Goal: Task Accomplishment & Management: Manage account settings

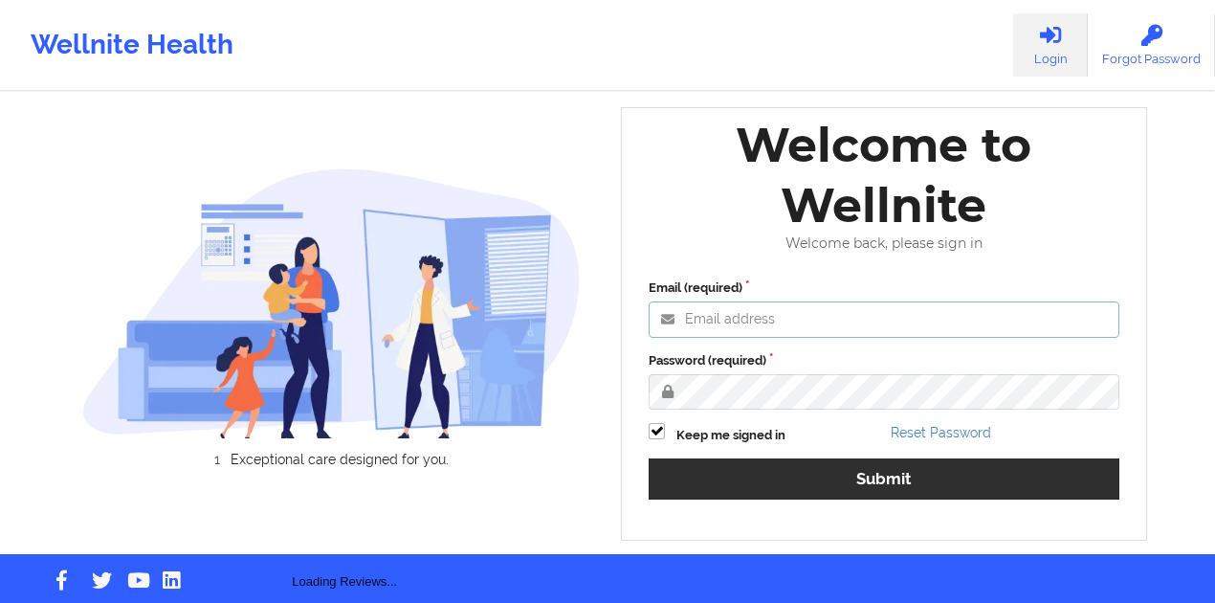
type input "[PERSON_NAME][EMAIL_ADDRESS][DOMAIN_NAME]"
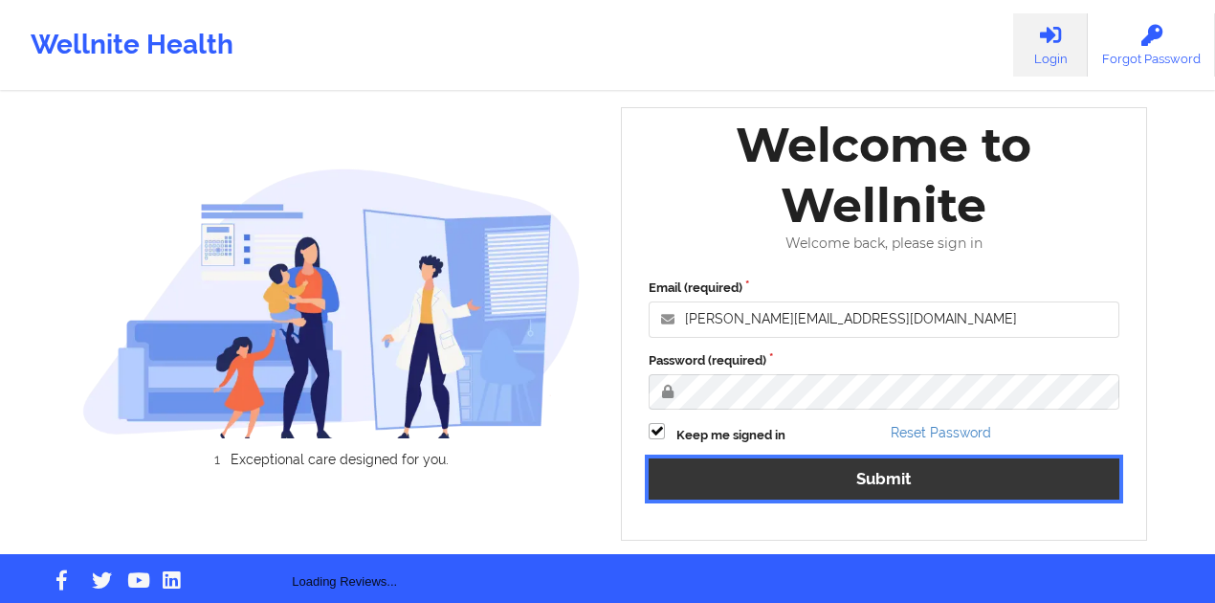
click at [713, 475] on button "Submit" at bounding box center [884, 478] width 471 height 41
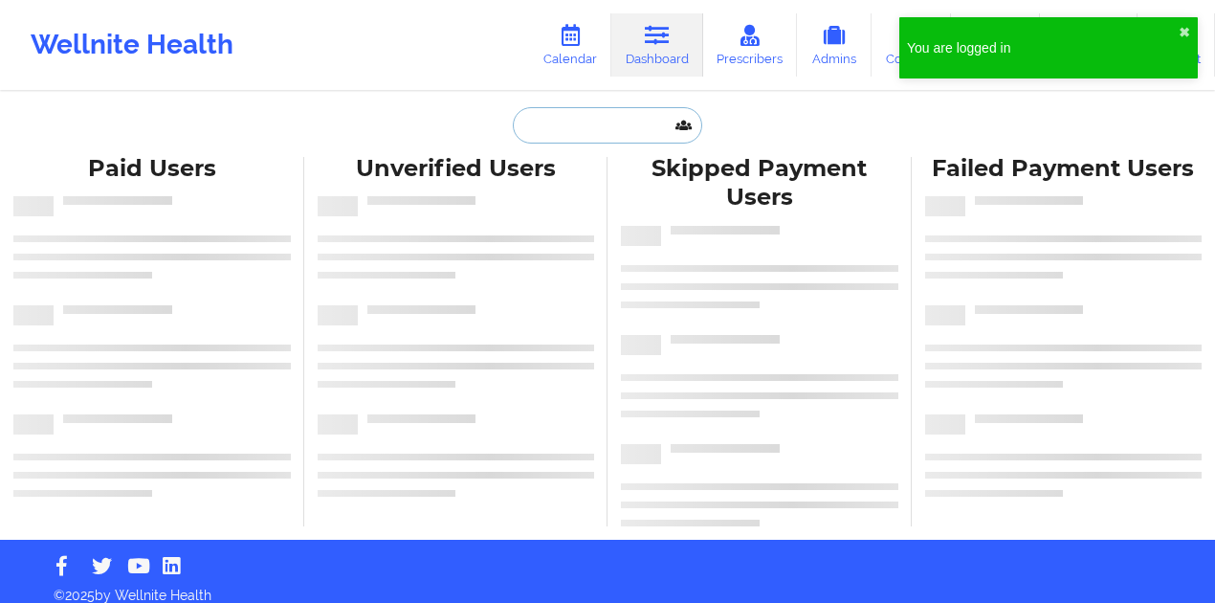
click at [606, 135] on input "text" at bounding box center [607, 125] width 189 height 36
paste input "PARR"
type input "PARR"
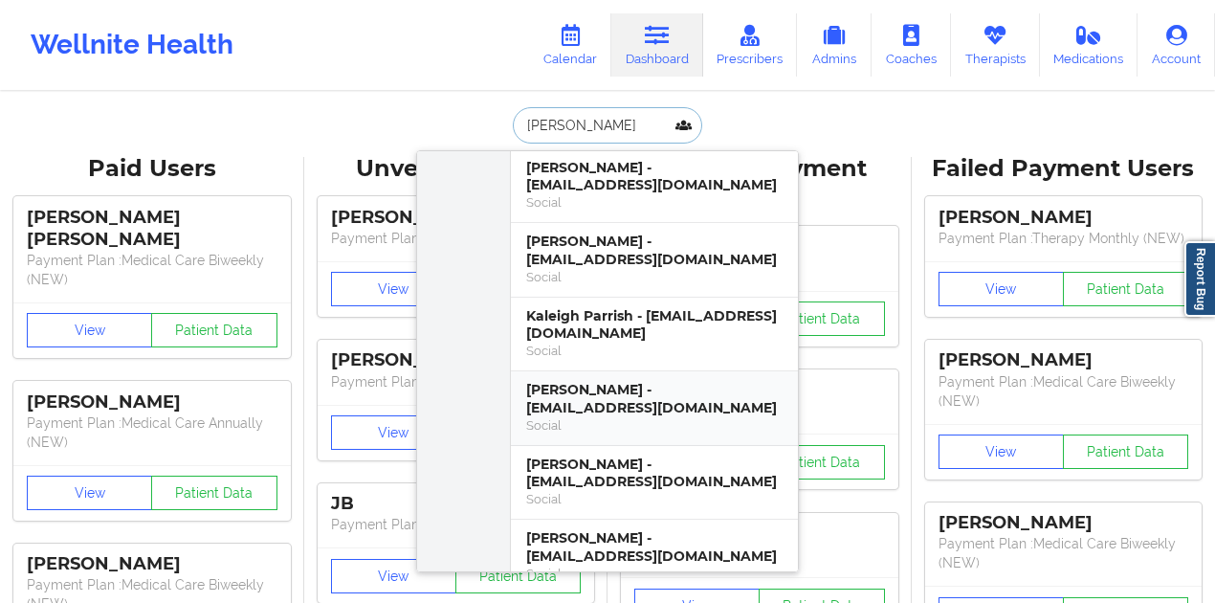
scroll to position [1020, 0]
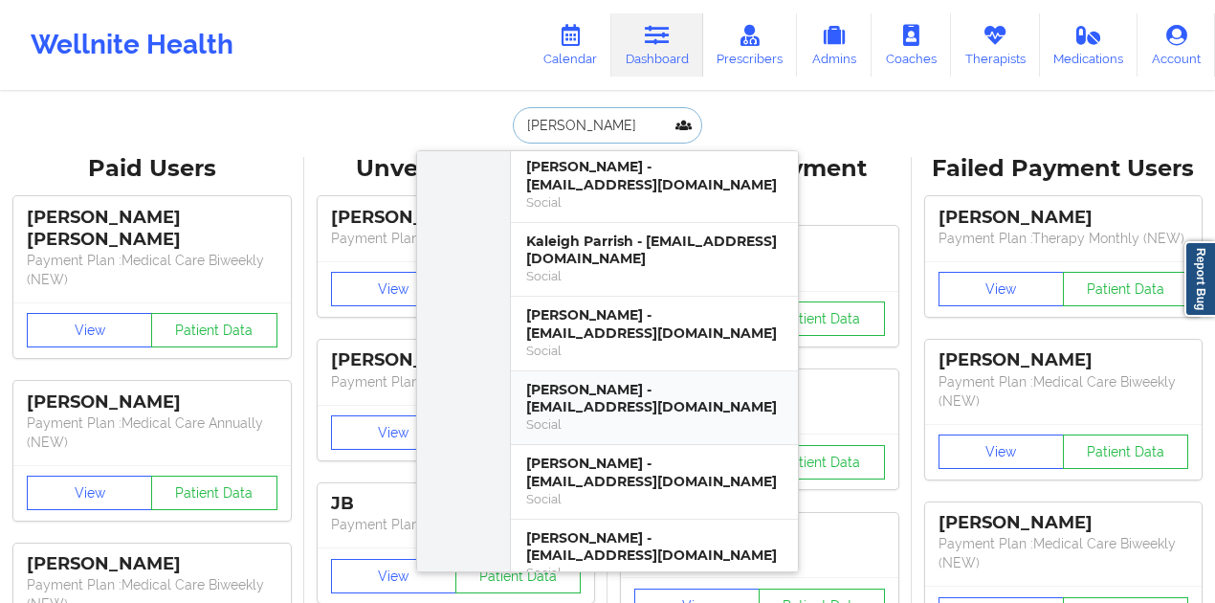
click at [597, 381] on div "Aleighsha Parr - ajparr8@gmail.com" at bounding box center [654, 398] width 256 height 35
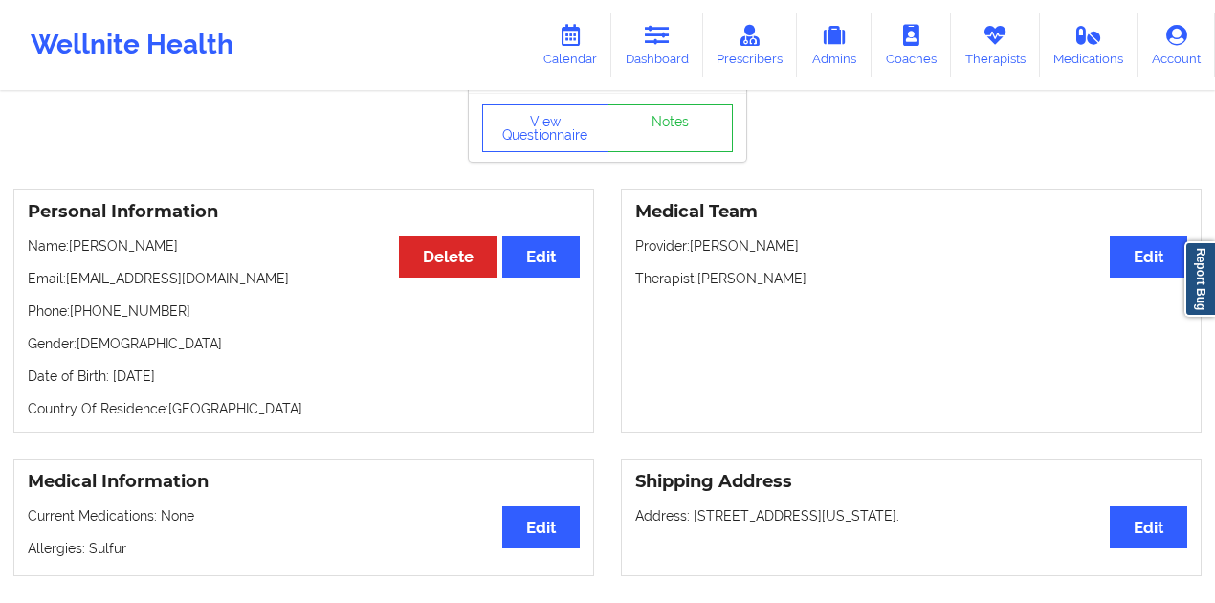
scroll to position [70, 0]
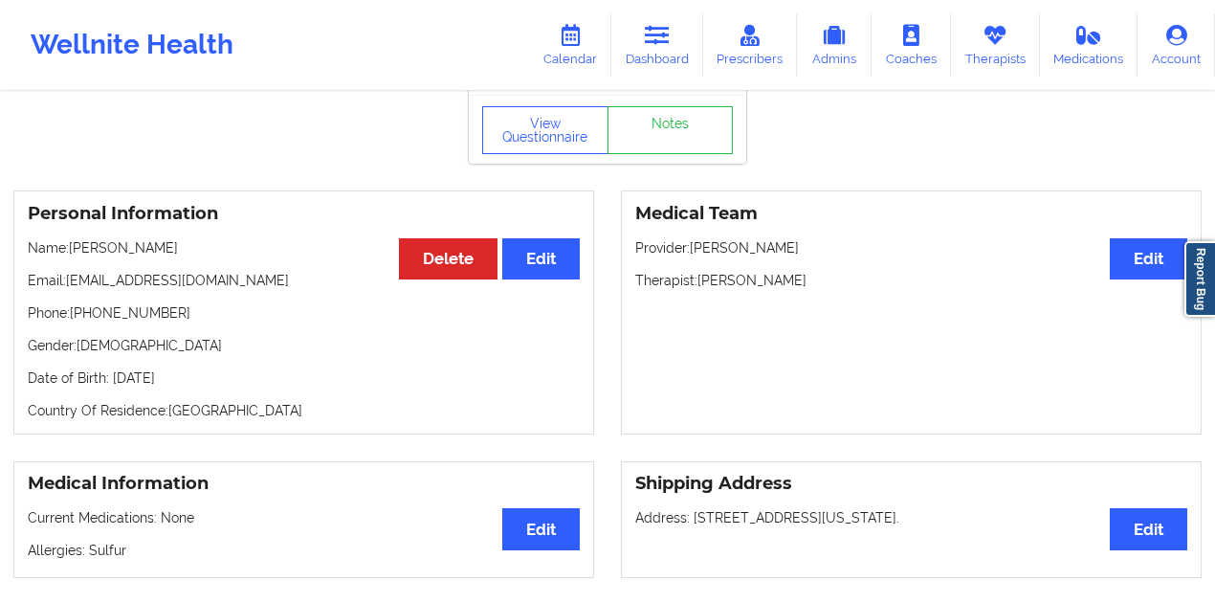
click at [178, 281] on p "Email: ajparr8@gmail.com" at bounding box center [304, 280] width 552 height 19
drag, startPoint x: 178, startPoint y: 281, endPoint x: 85, endPoint y: 287, distance: 93.0
click at [85, 287] on p "Email: ajparr8@gmail.com" at bounding box center [304, 280] width 552 height 19
copy p "[EMAIL_ADDRESS][DOMAIN_NAME]"
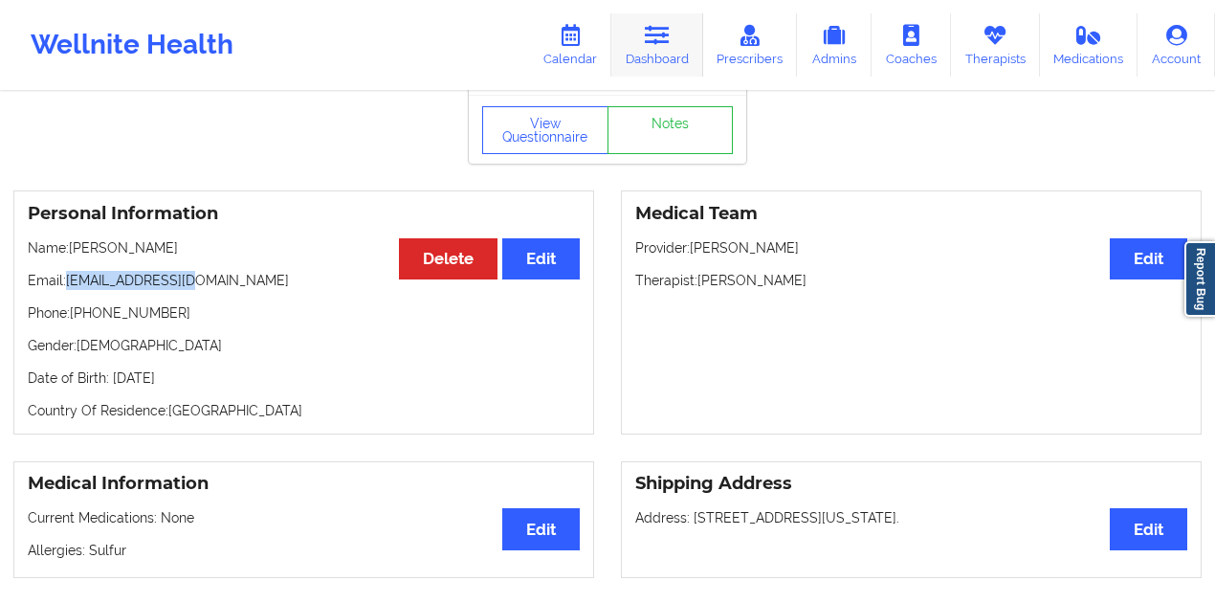
click at [628, 46] on link "Dashboard" at bounding box center [657, 44] width 92 height 63
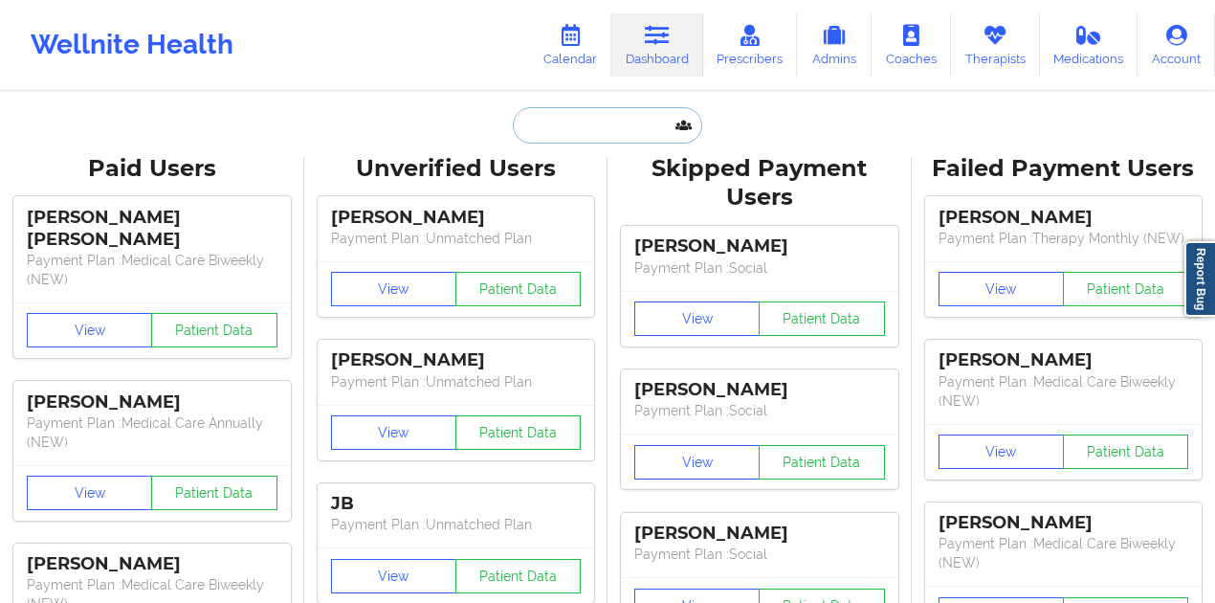
click at [595, 135] on input "text" at bounding box center [607, 125] width 189 height 36
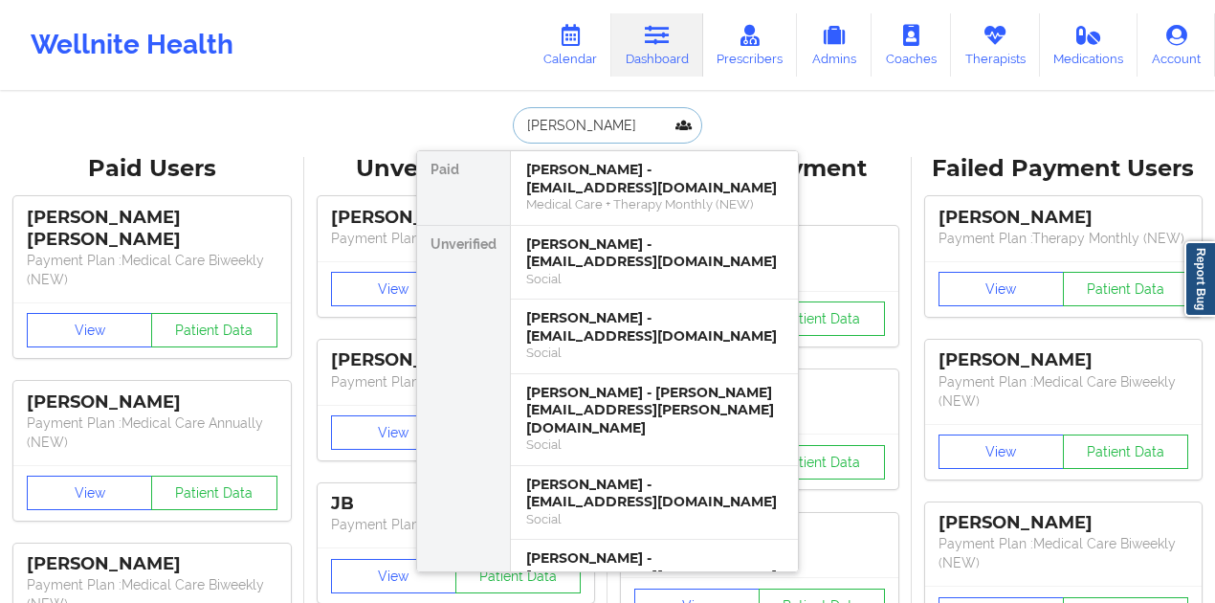
paste input "DIPIETRO"
type input "amanda DIPIETRO"
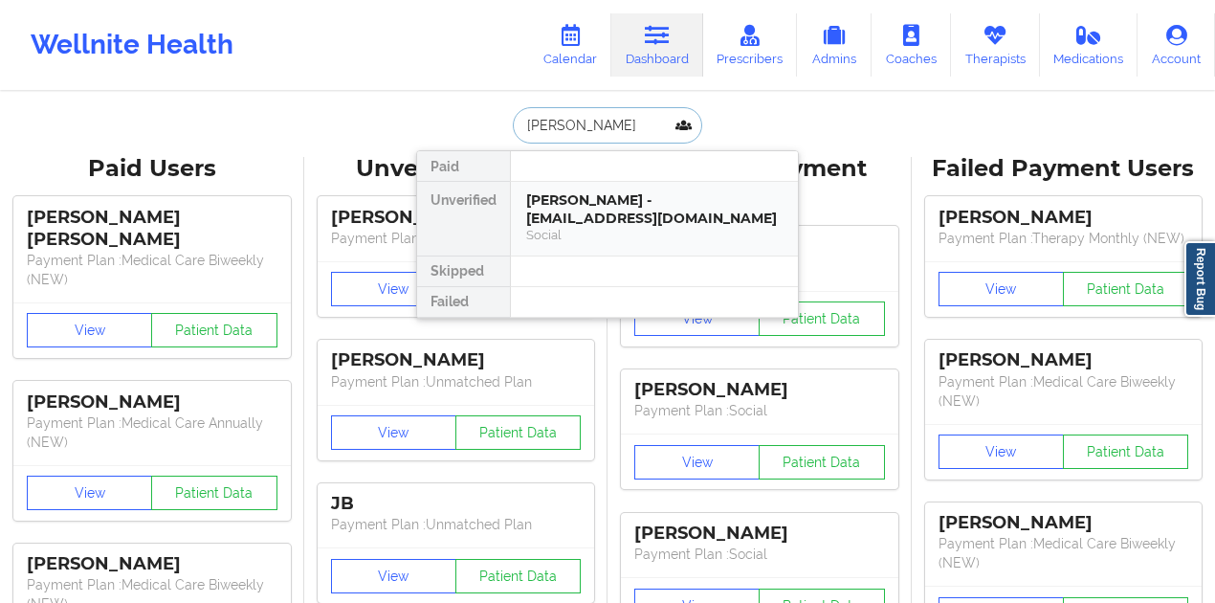
click at [603, 203] on div "Amanda DiPietro - amandadipietro@gmail.com" at bounding box center [654, 208] width 256 height 35
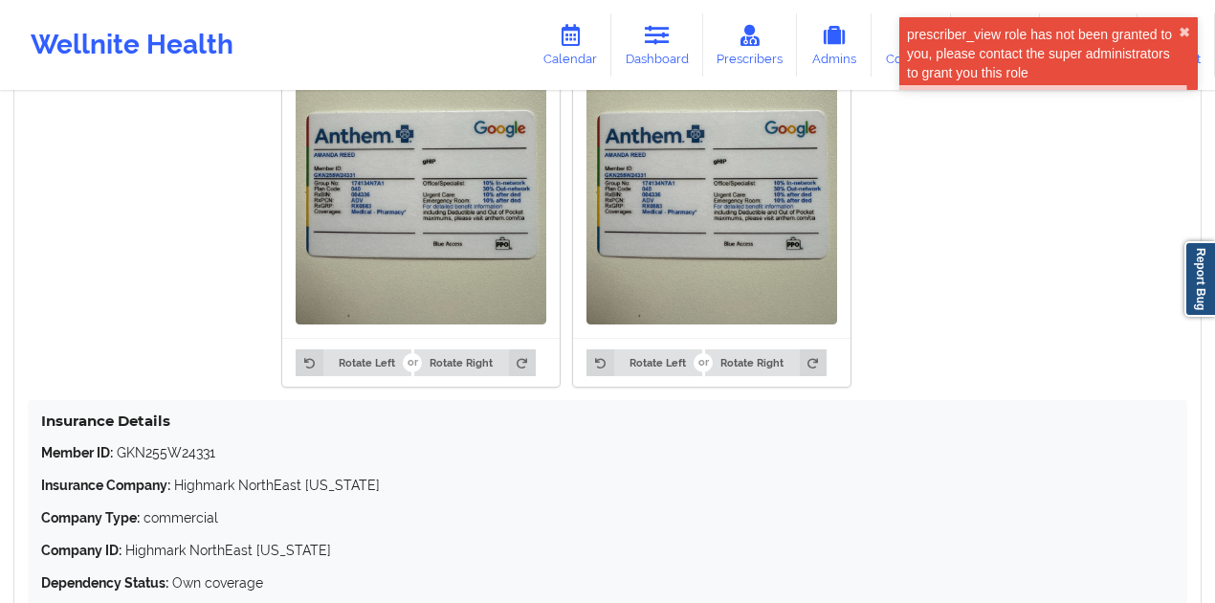
scroll to position [1418, 0]
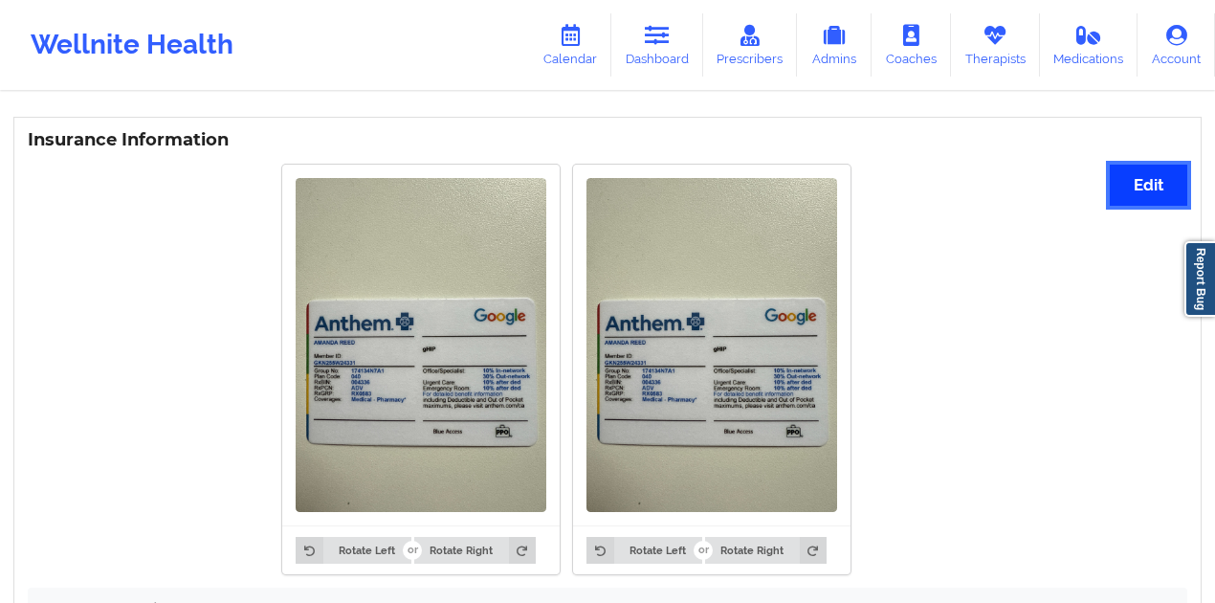
click at [1114, 176] on button "Edit" at bounding box center [1148, 185] width 77 height 41
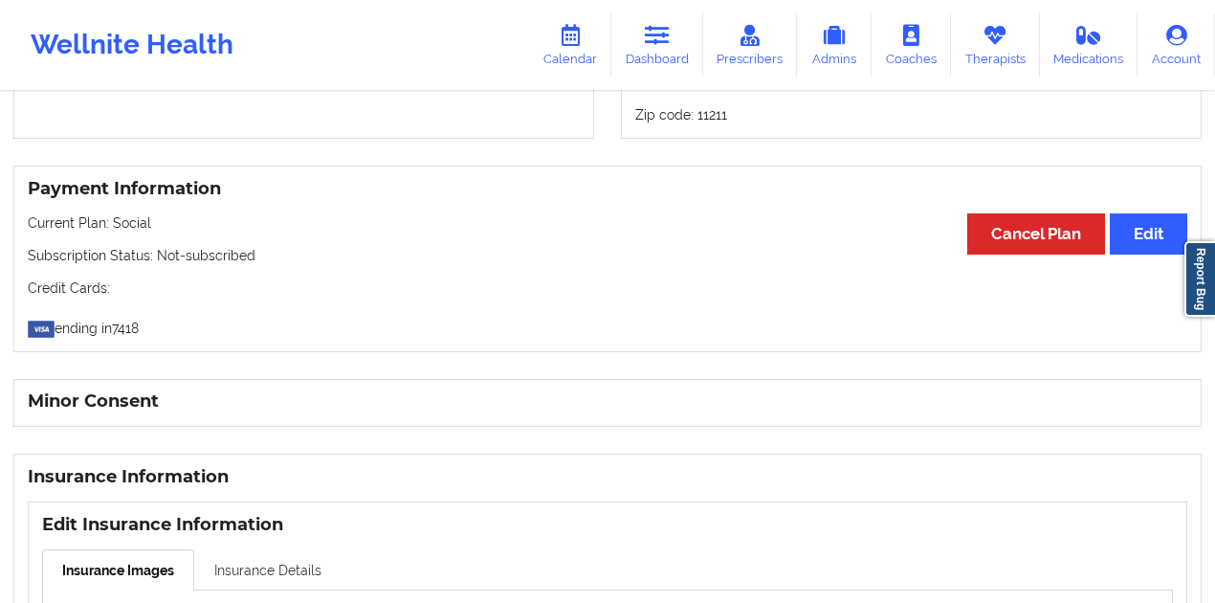
scroll to position [1303, 0]
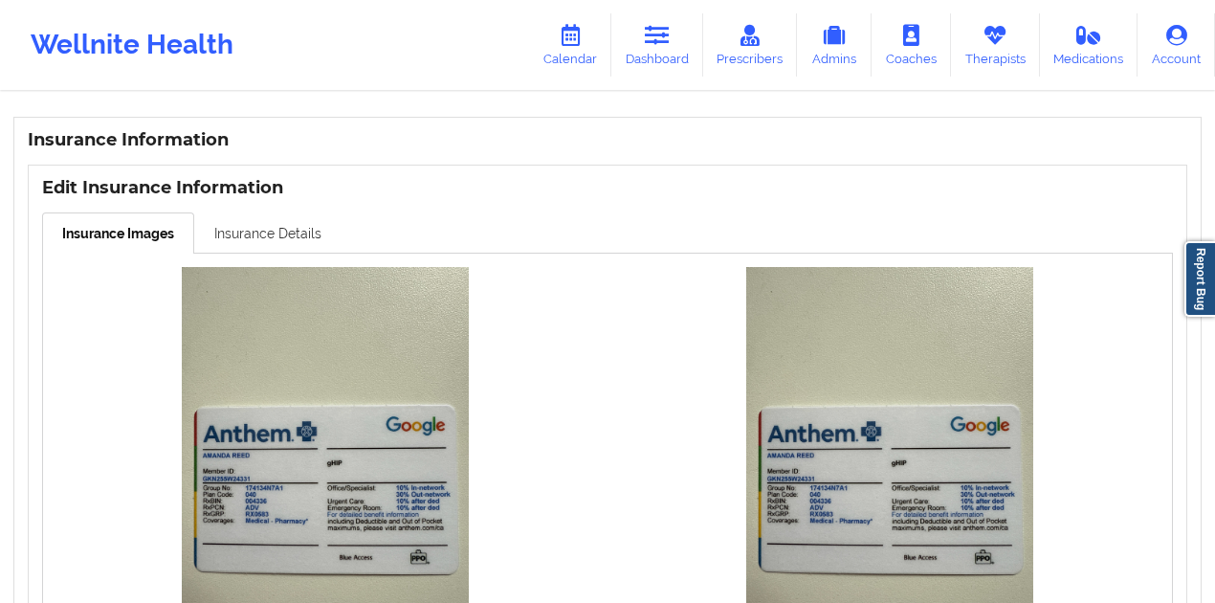
click at [320, 215] on link "Insurance Details" at bounding box center [267, 232] width 147 height 40
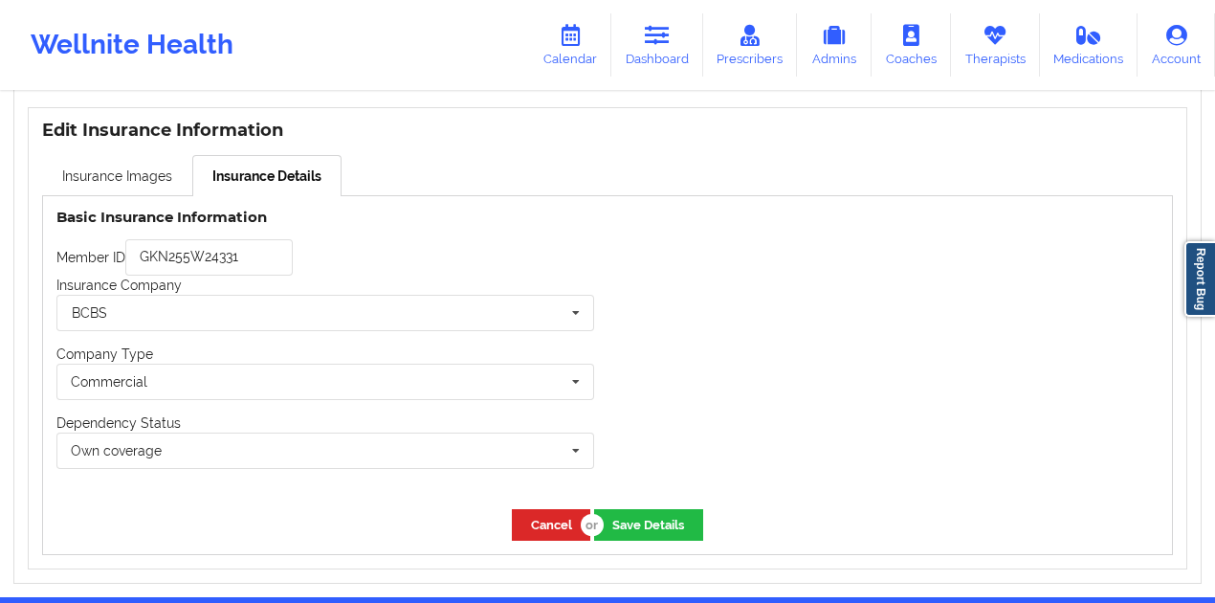
scroll to position [1426, 0]
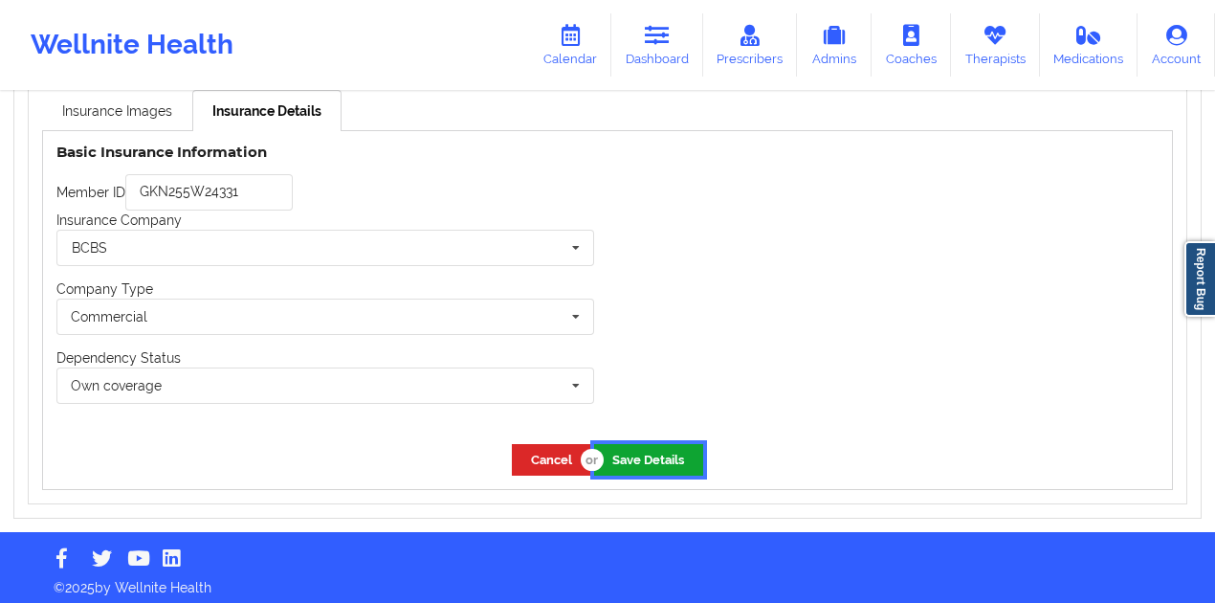
click at [655, 446] on button "Save Details" at bounding box center [648, 460] width 109 height 32
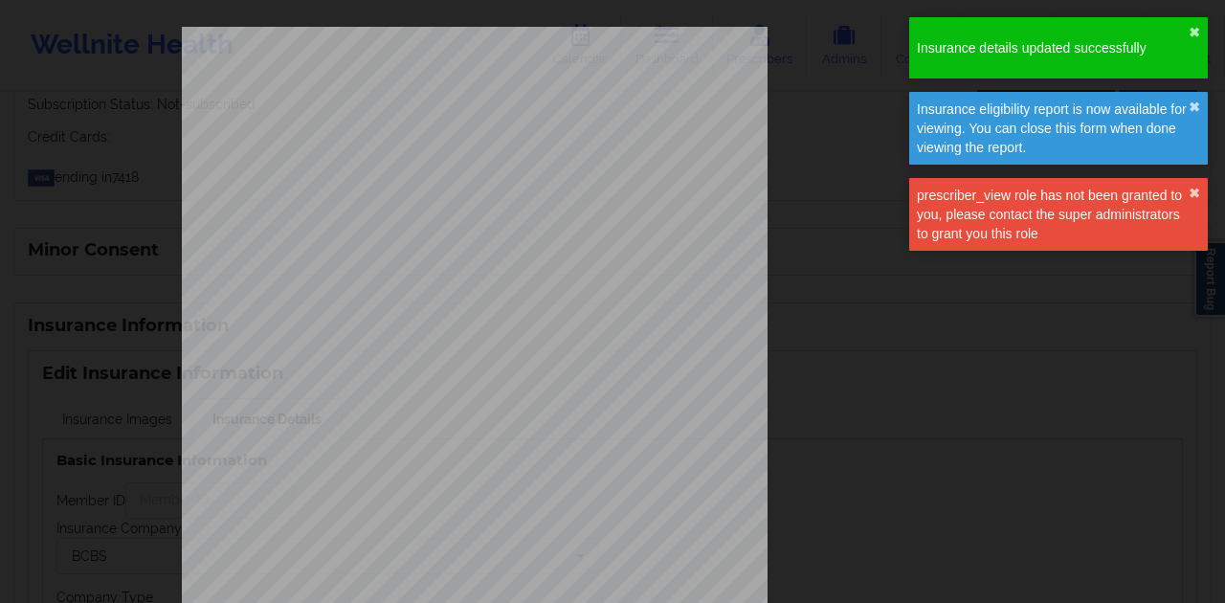
type input "GKN255W24331"
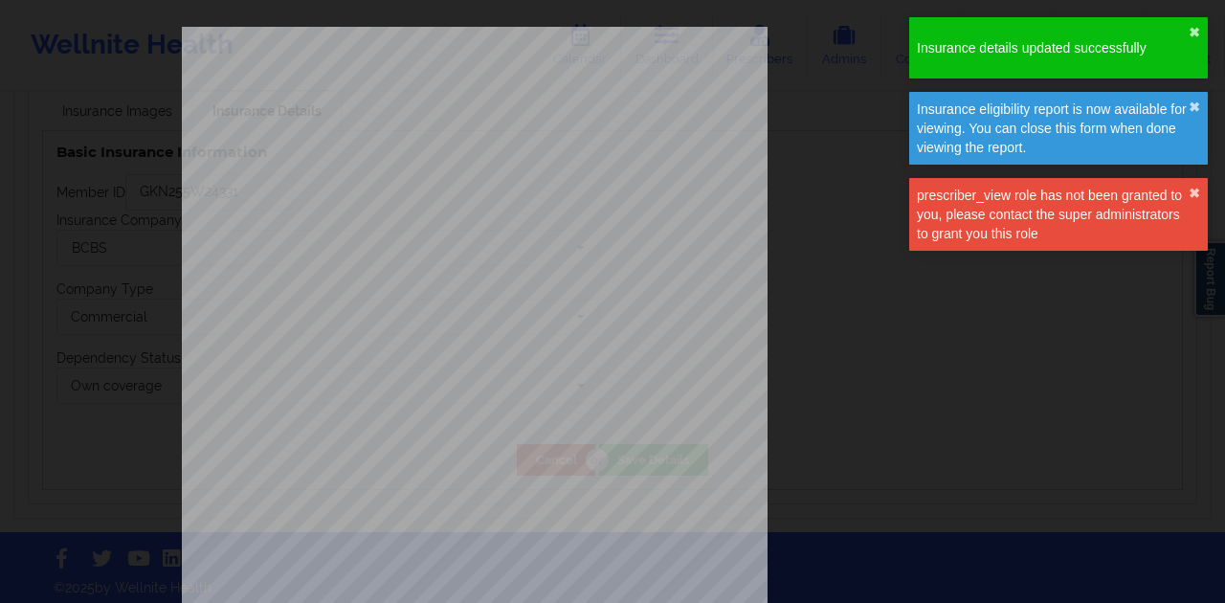
click at [830, 285] on div "ELIGIBILITY INQUIRY REPORT 10/3/2025 QUERY CRITERIA PAYER : DOS : Batch : PROVI…" at bounding box center [612, 406] width 861 height 758
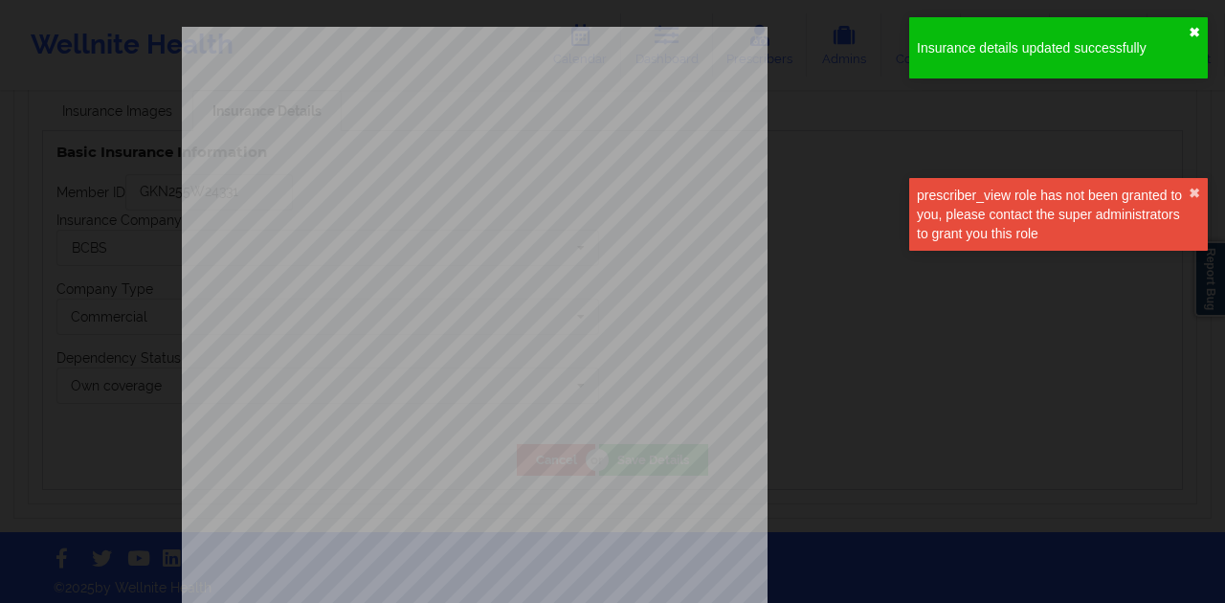
click at [1192, 31] on button "✖︎" at bounding box center [1193, 32] width 11 height 15
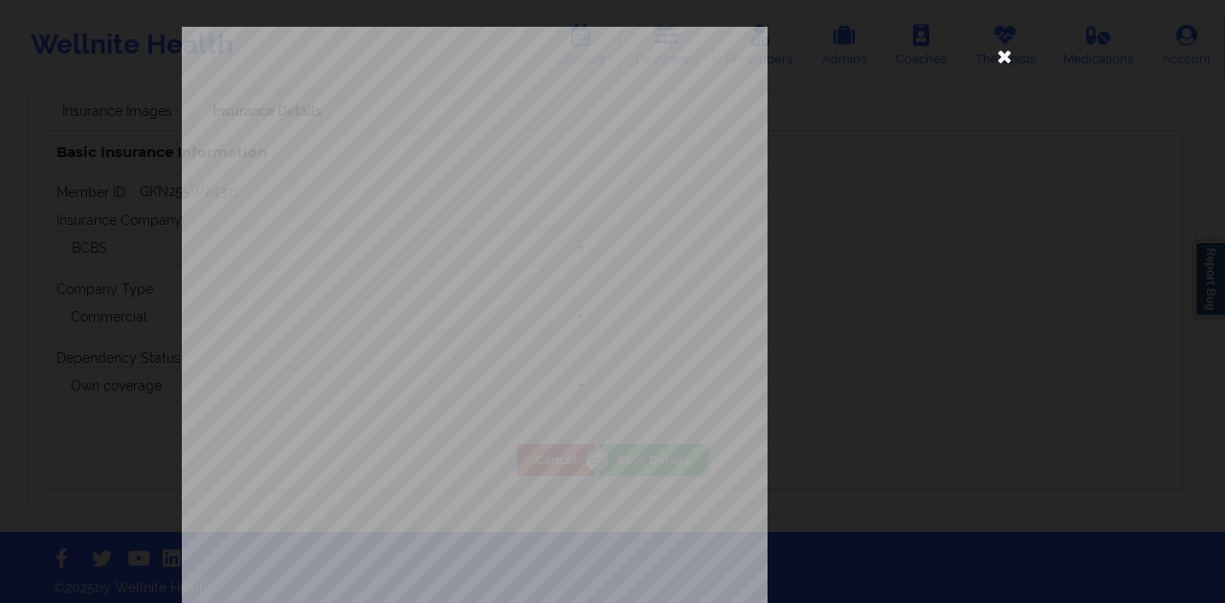
click at [999, 53] on icon at bounding box center [1004, 55] width 31 height 31
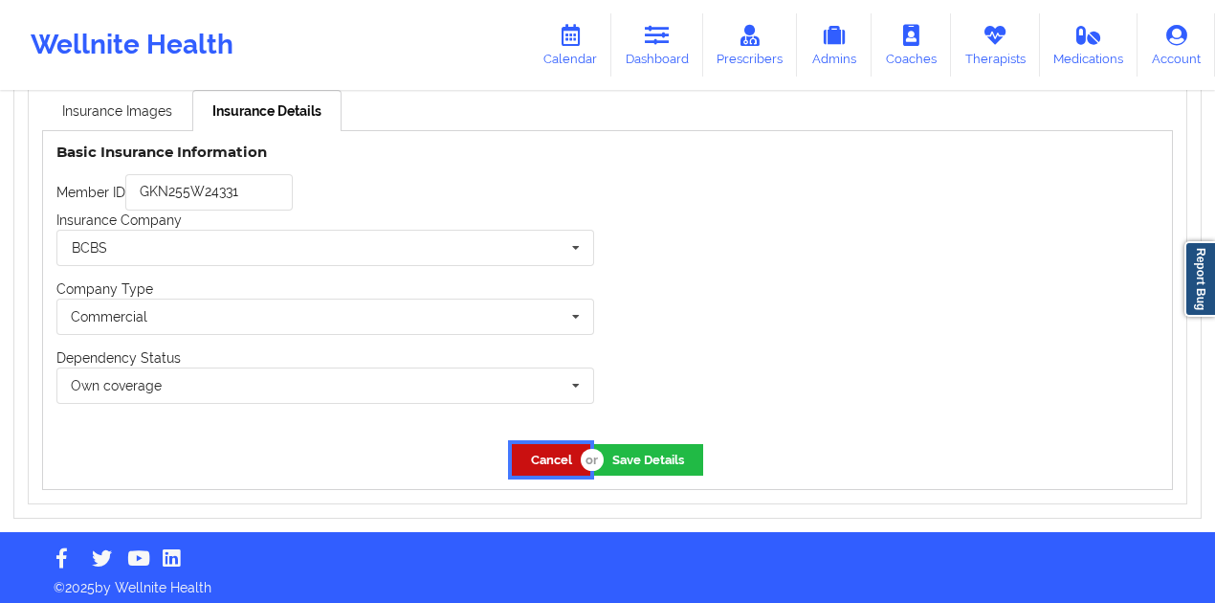
click at [576, 457] on button "Cancel" at bounding box center [551, 460] width 78 height 32
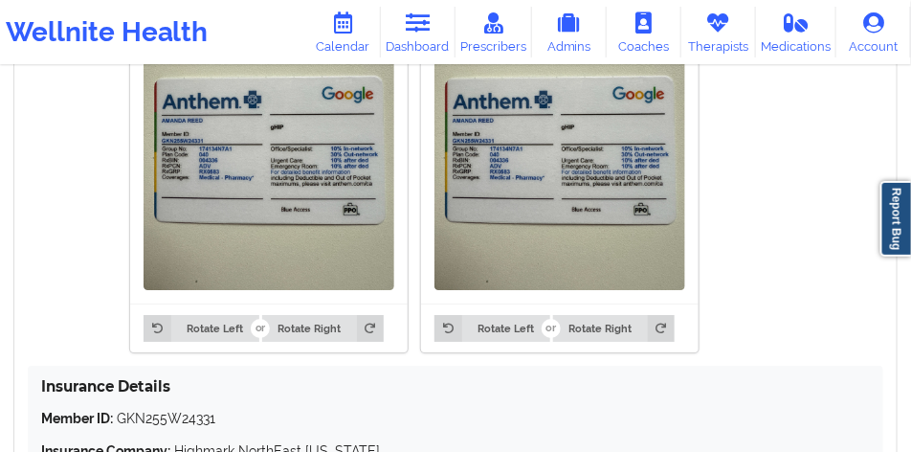
scroll to position [1585, 0]
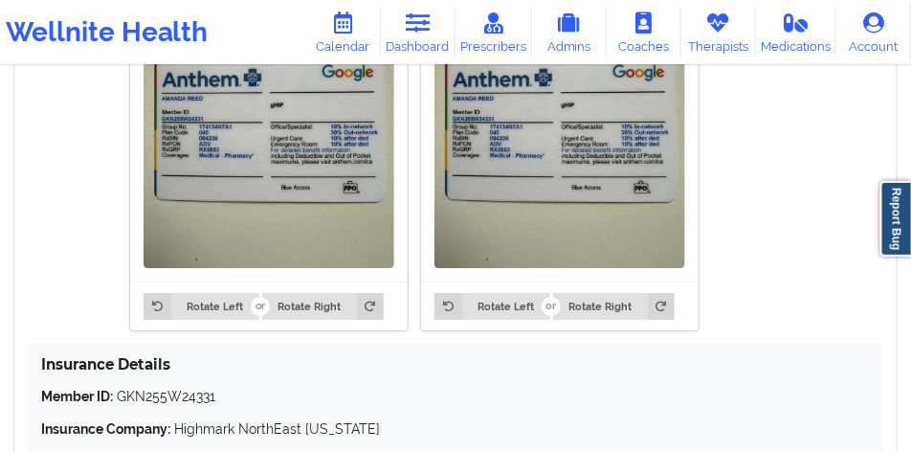
click at [183, 387] on p "Member ID: GKN255W24331" at bounding box center [455, 396] width 829 height 19
copy p "GKN255W24331"
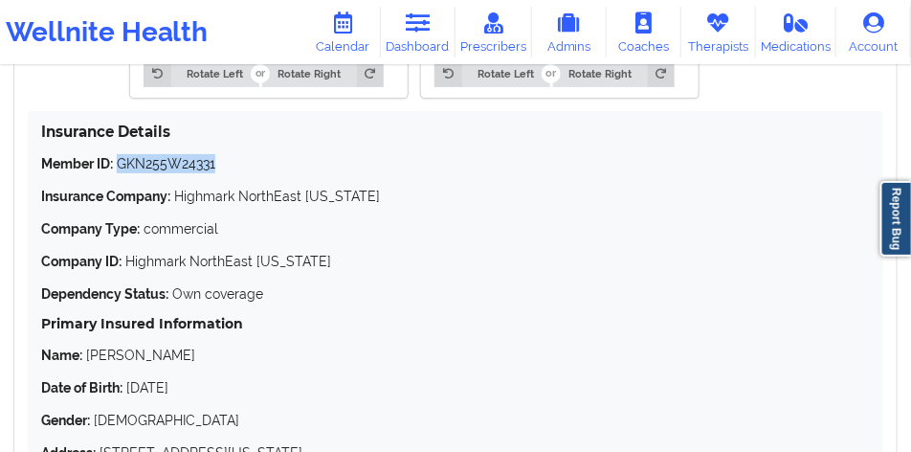
scroll to position [1872, 0]
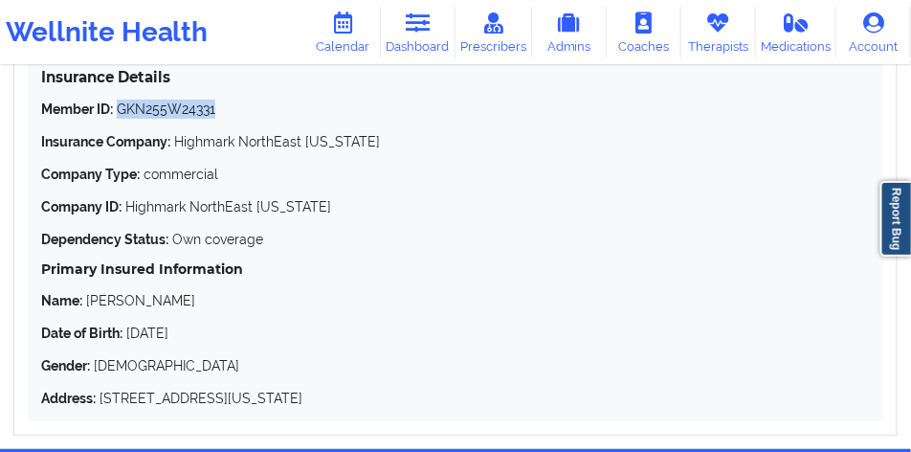
copy p "GKN255W24331"
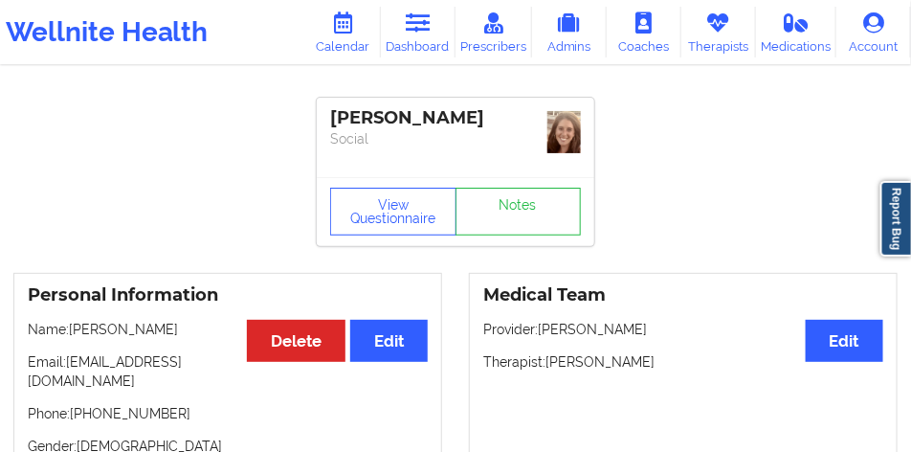
scroll to position [0, 0]
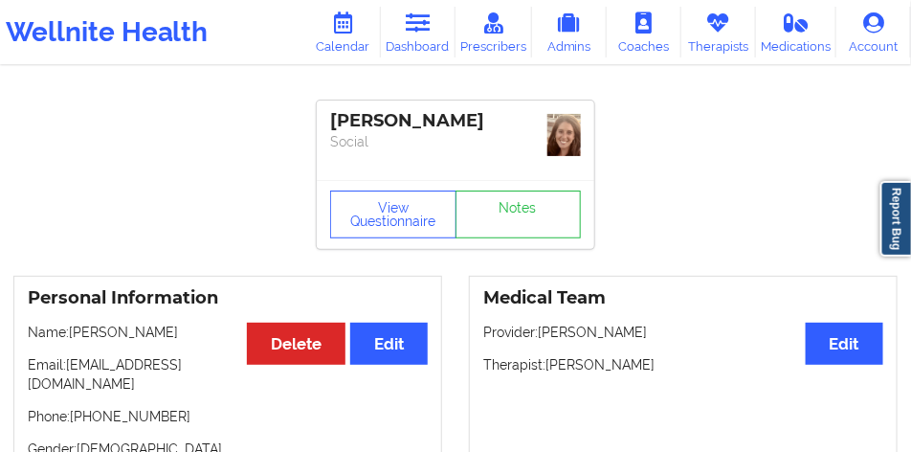
click at [393, 106] on div "Amanda DiPietro Social" at bounding box center [455, 139] width 277 height 79
click at [393, 119] on div "Amanda DiPietro" at bounding box center [455, 121] width 251 height 22
copy div "Amanda"
click at [413, 42] on link "Dashboard" at bounding box center [418, 32] width 75 height 51
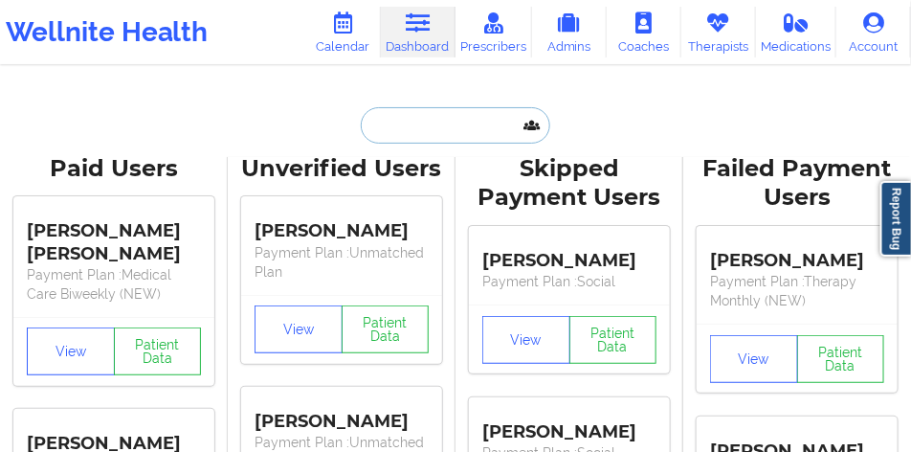
paste input "[PERSON_NAME]"
type input "[PERSON_NAME]"
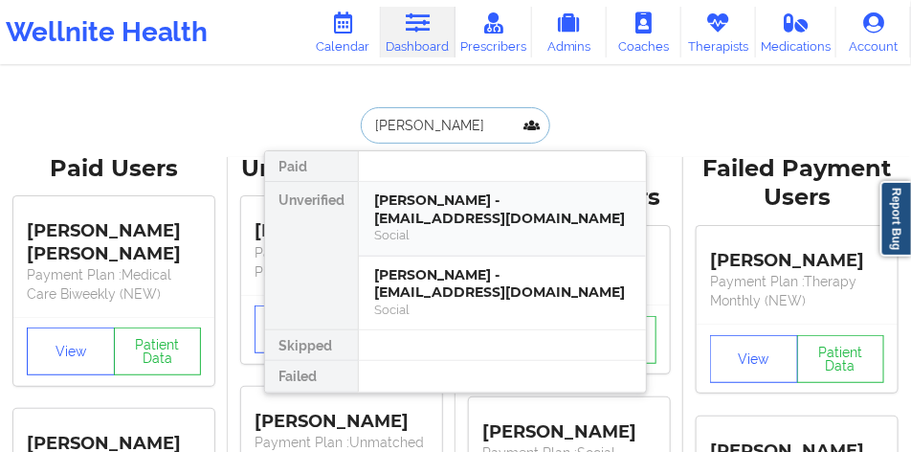
click at [438, 206] on div "[PERSON_NAME] - [EMAIL_ADDRESS][DOMAIN_NAME]" at bounding box center [502, 208] width 256 height 35
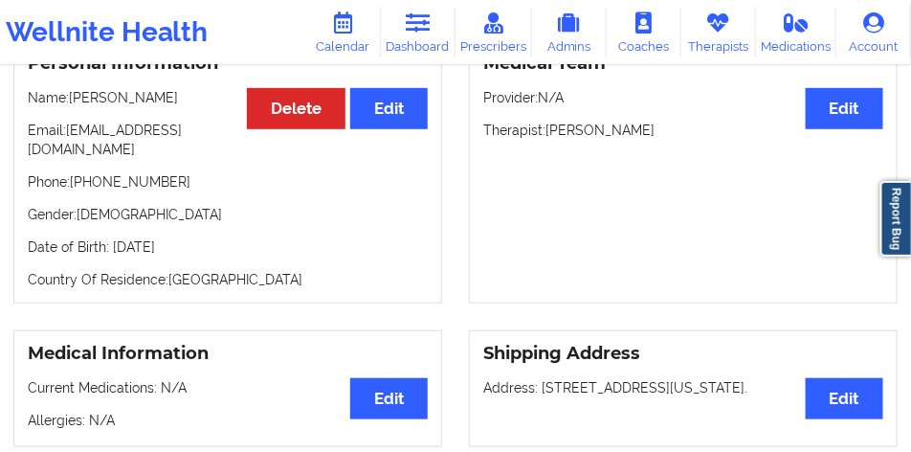
scroll to position [209, 0]
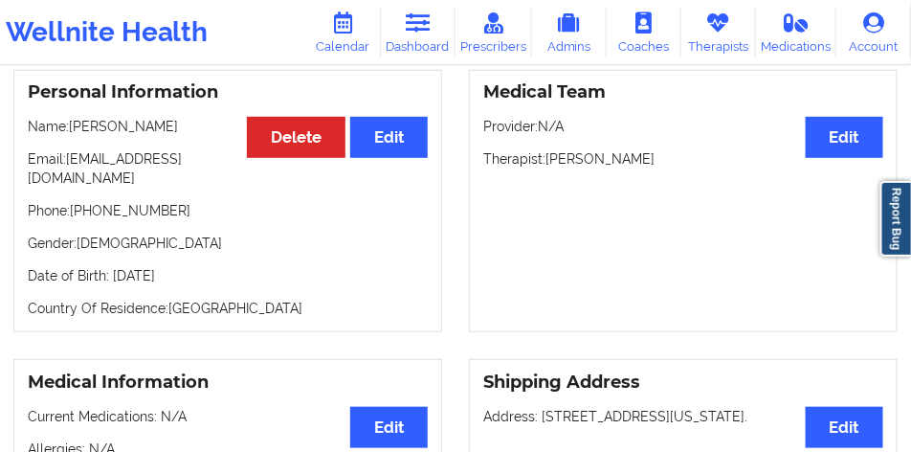
click at [157, 205] on p "Phone: +1561-729-6876" at bounding box center [228, 210] width 400 height 19
drag, startPoint x: 157, startPoint y: 205, endPoint x: 87, endPoint y: 210, distance: 70.1
click at [87, 210] on p "Phone: +1561-729-6876" at bounding box center [228, 210] width 400 height 19
copy p "[PHONE_NUMBER]"
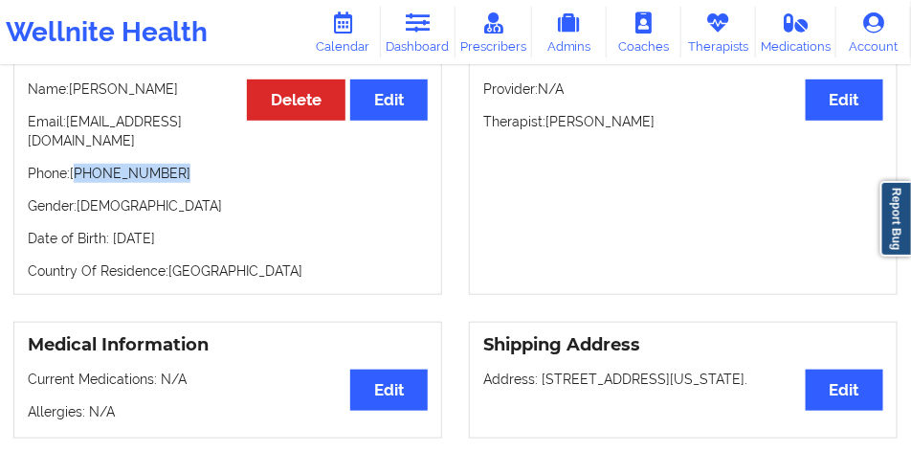
scroll to position [166, 0]
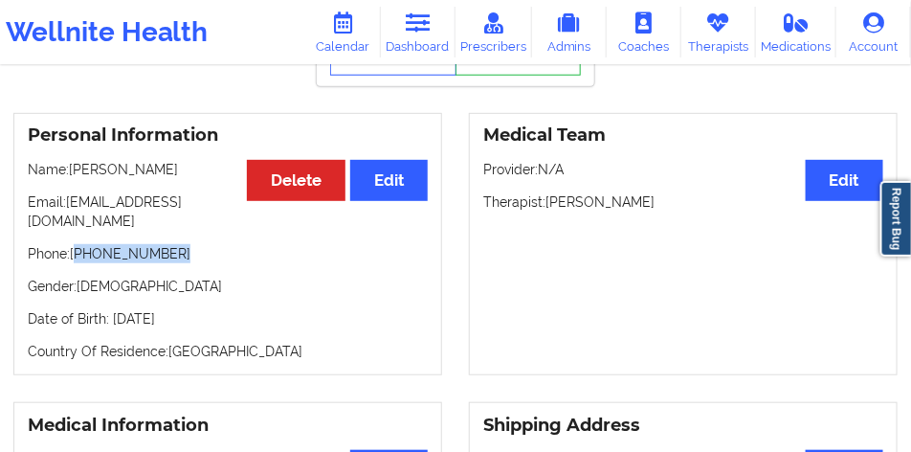
click at [177, 245] on p "Phone: +1561-729-6876" at bounding box center [228, 253] width 400 height 19
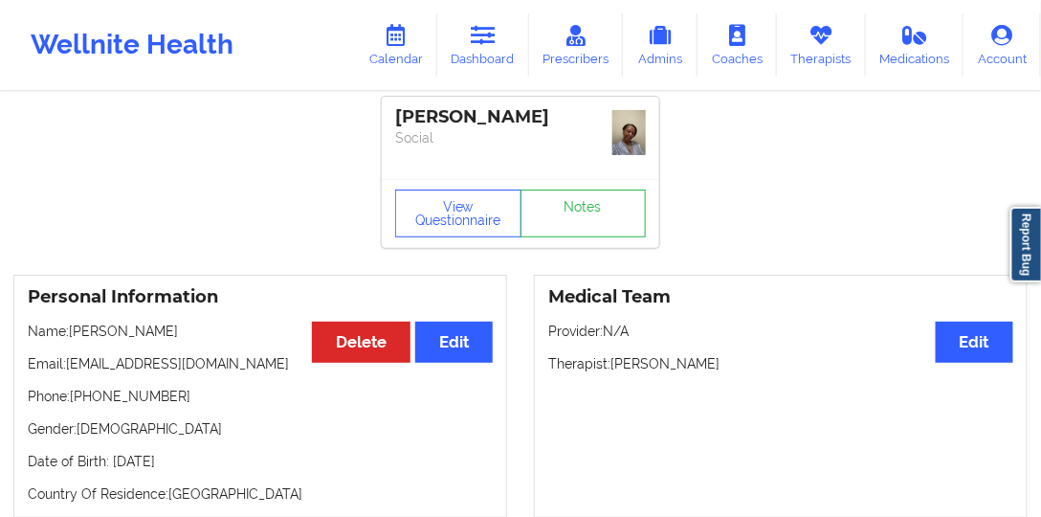
scroll to position [0, 0]
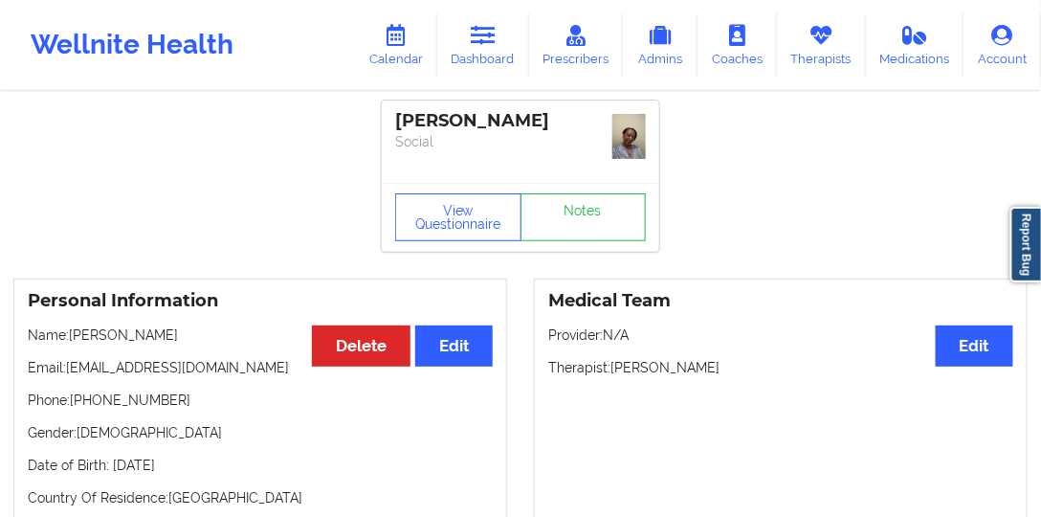
click at [438, 110] on div "[PERSON_NAME]" at bounding box center [520, 121] width 251 height 22
copy div "[PERSON_NAME]"
click at [495, 50] on link "Dashboard" at bounding box center [483, 44] width 92 height 63
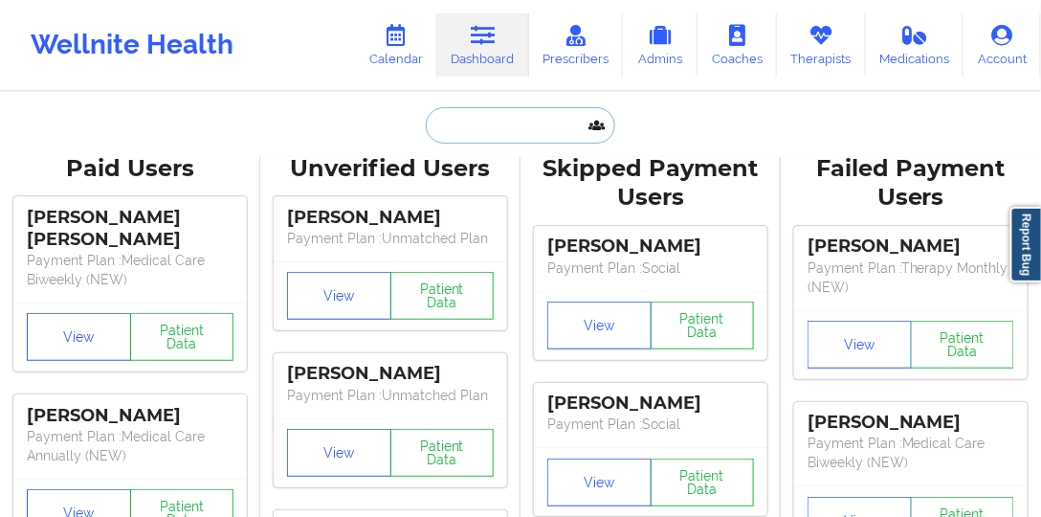
paste input "stephanie gootman"
type input "stephanie gootman"
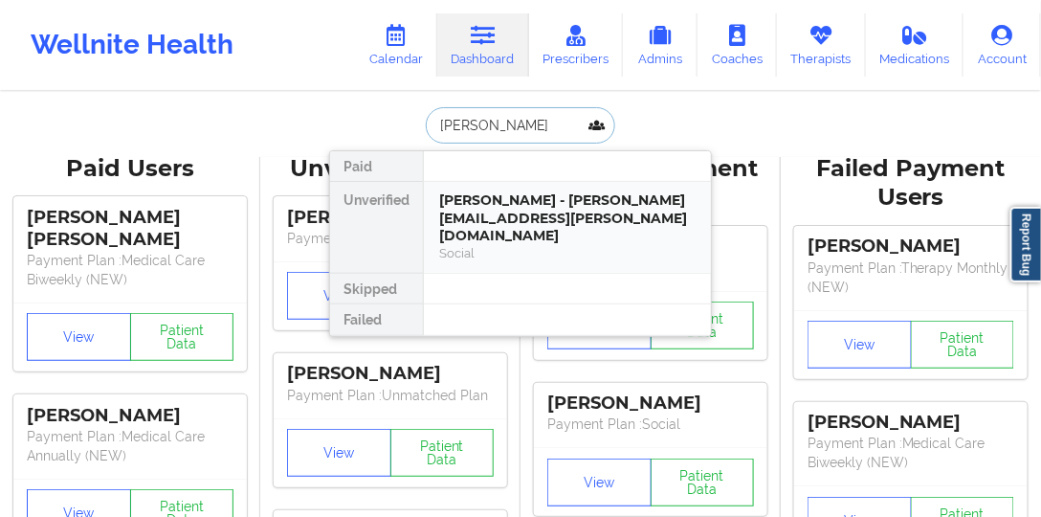
click at [495, 210] on div "Stephanie Gootman - stephanie.gootman@gmail.com" at bounding box center [567, 218] width 256 height 54
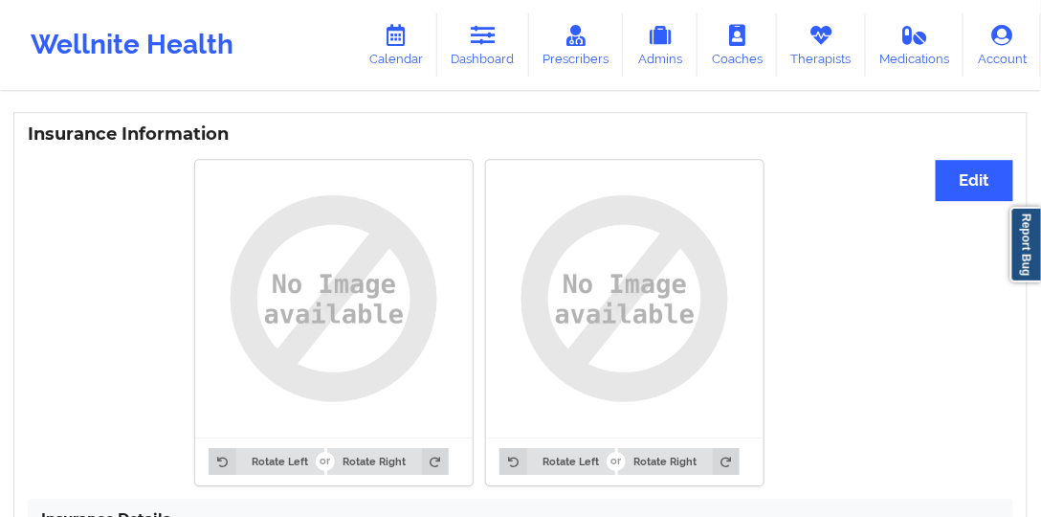
scroll to position [1586, 0]
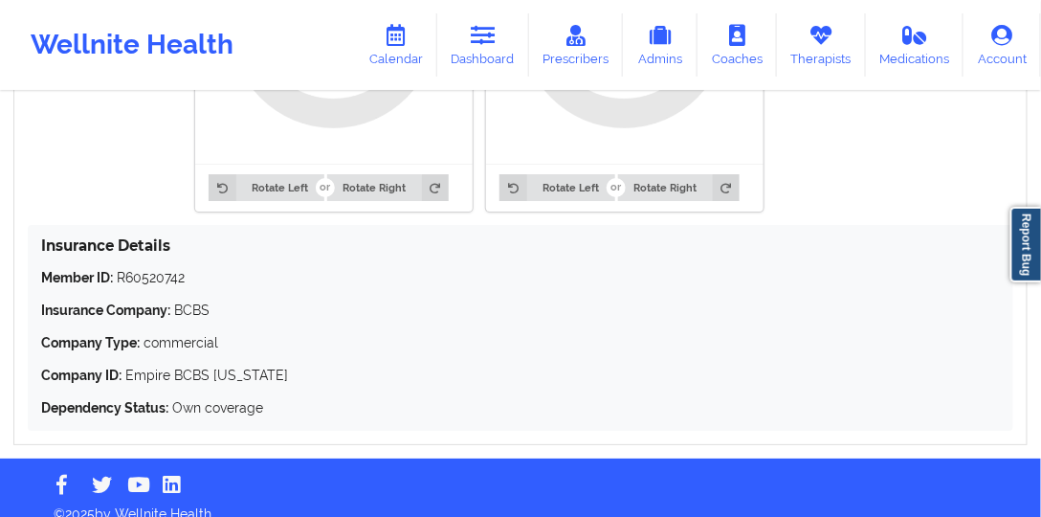
click at [152, 268] on p "Member ID: R60520742" at bounding box center [520, 277] width 959 height 19
copy p "R60520742"
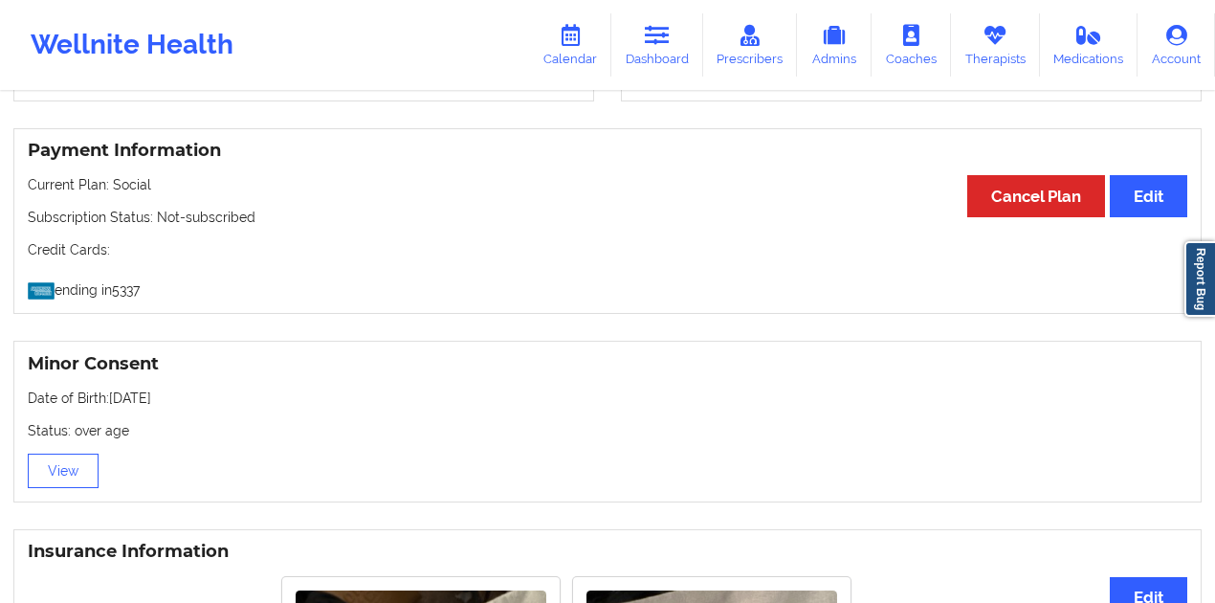
scroll to position [1333, 0]
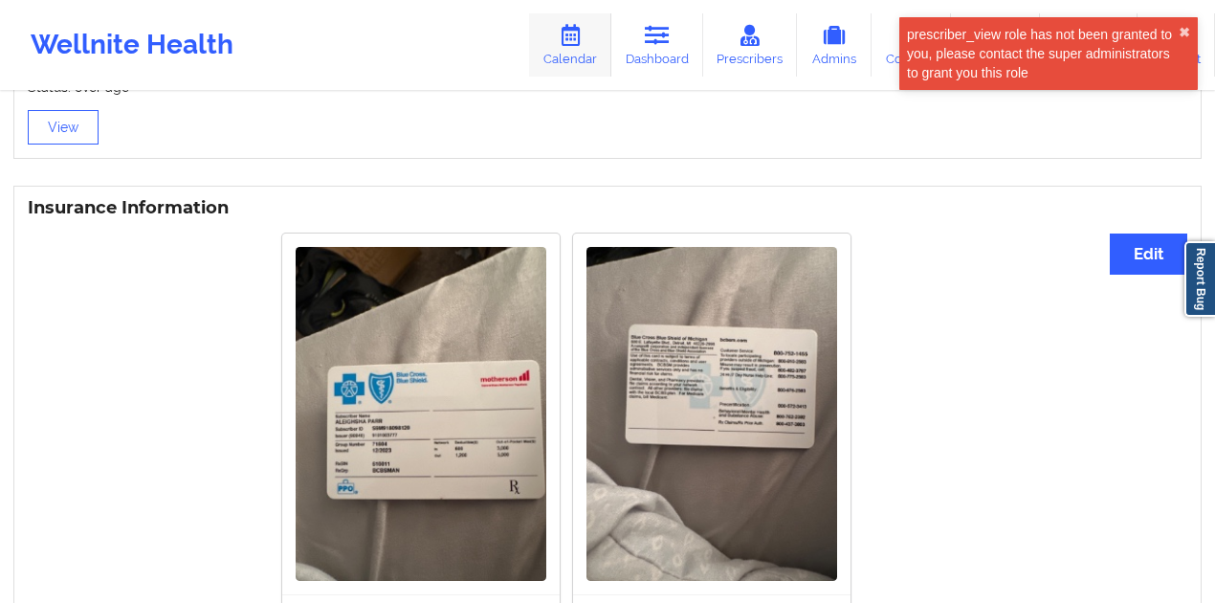
click at [576, 53] on link "Calendar" at bounding box center [570, 44] width 82 height 63
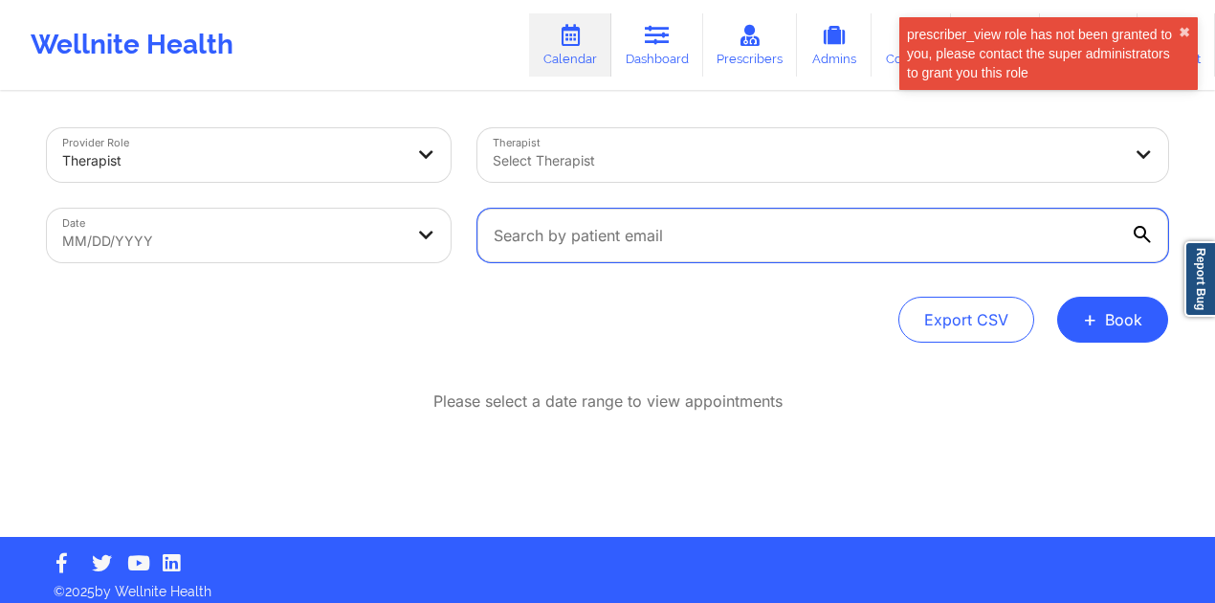
click at [649, 251] on input "text" at bounding box center [822, 236] width 691 height 54
paste input "[EMAIL_ADDRESS][DOMAIN_NAME]"
type input "[EMAIL_ADDRESS][DOMAIN_NAME]"
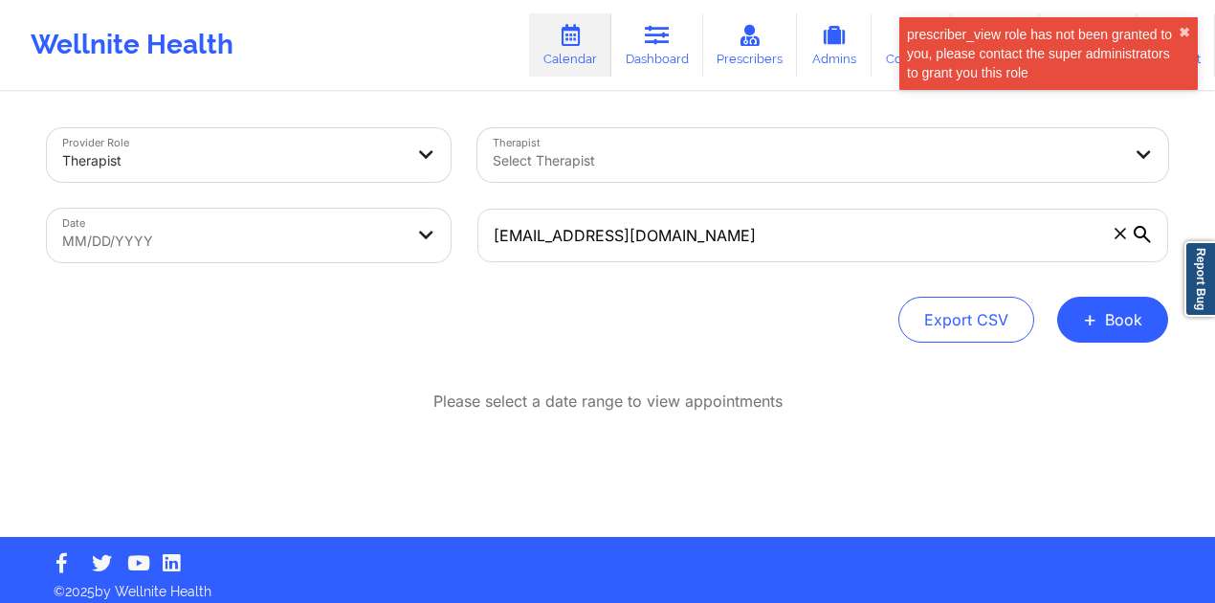
click at [357, 237] on body "prescriber_view role has not been granted to you, please contact the super admi…" at bounding box center [607, 301] width 1215 height 603
select select "2025-8"
select select "2025-9"
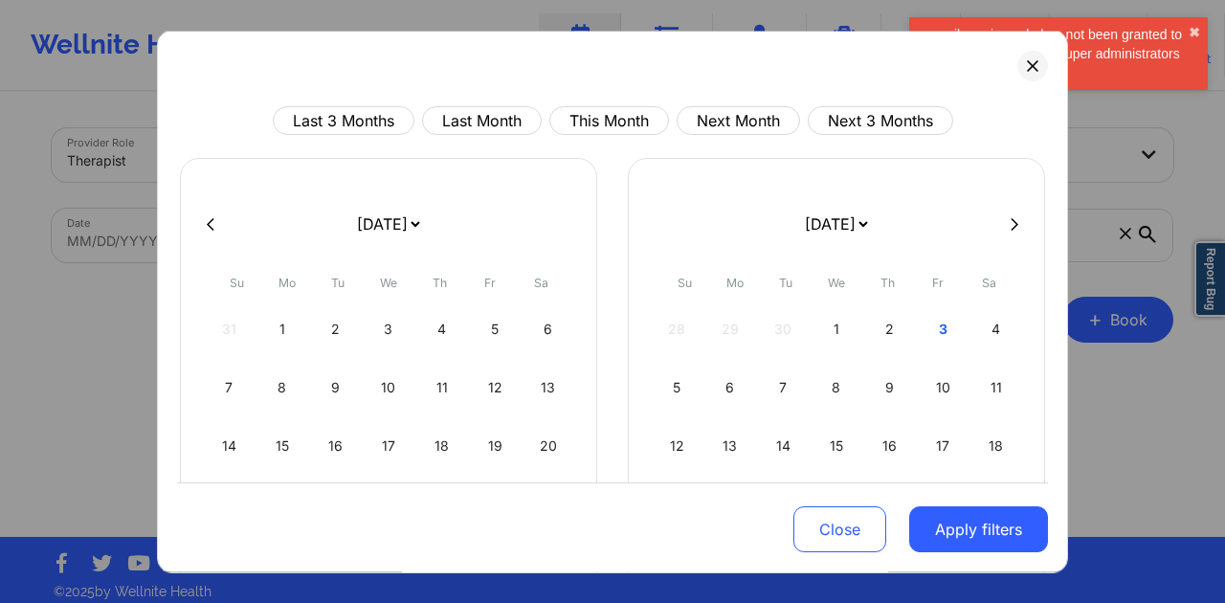
click at [207, 219] on icon at bounding box center [211, 223] width 8 height 14
select select "2025-6"
select select "2025-7"
click at [207, 218] on icon at bounding box center [211, 223] width 8 height 14
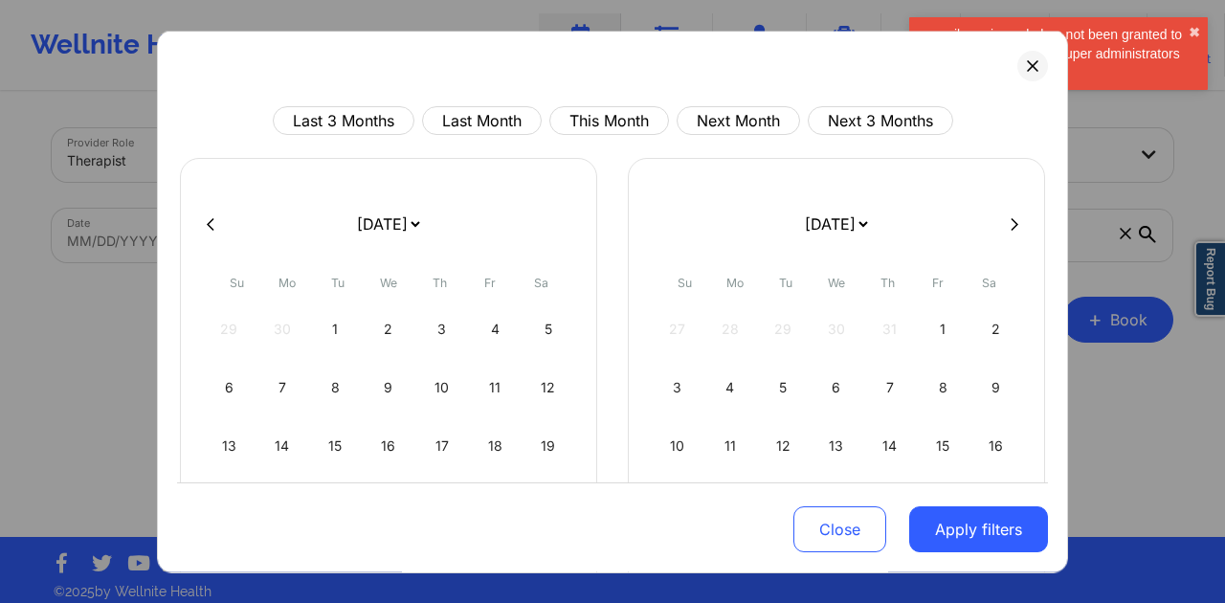
select select "2025-5"
select select "2025-6"
click at [207, 218] on icon at bounding box center [211, 223] width 8 height 14
select select "2025-4"
select select "2025-5"
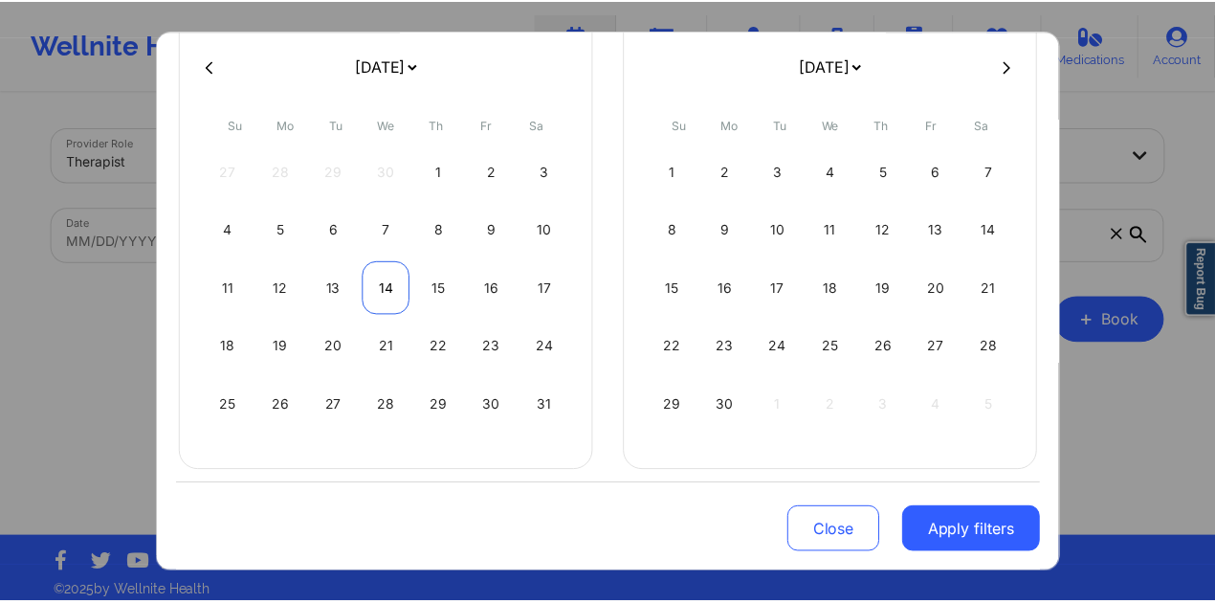
scroll to position [163, 0]
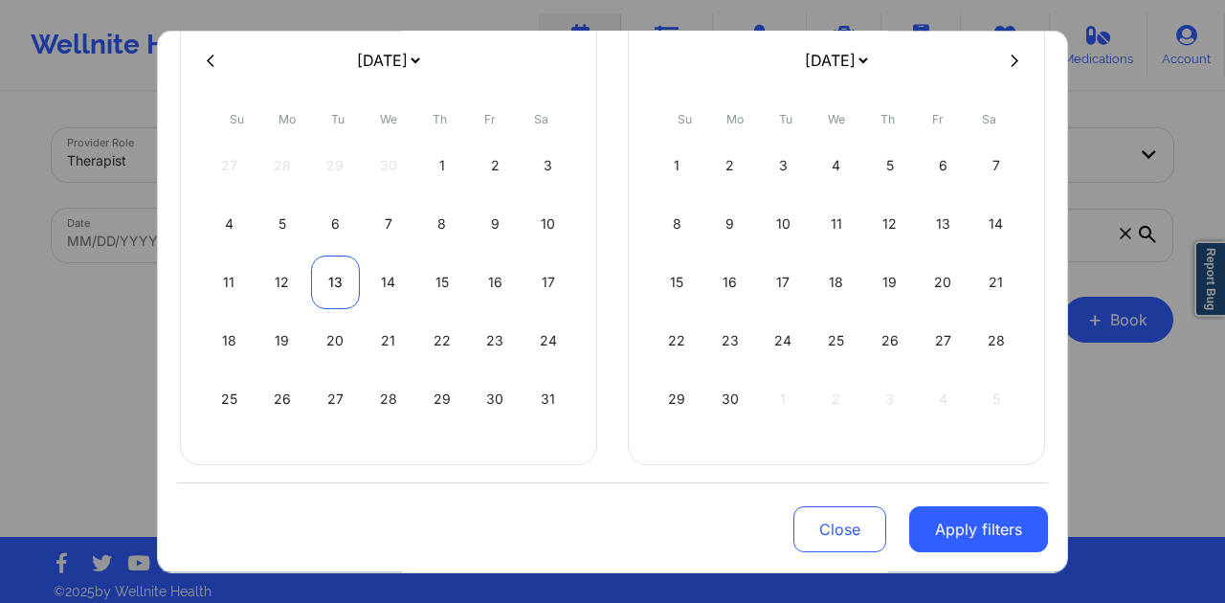
click at [334, 294] on div "13" at bounding box center [335, 283] width 49 height 54
select select "2025-4"
select select "2025-5"
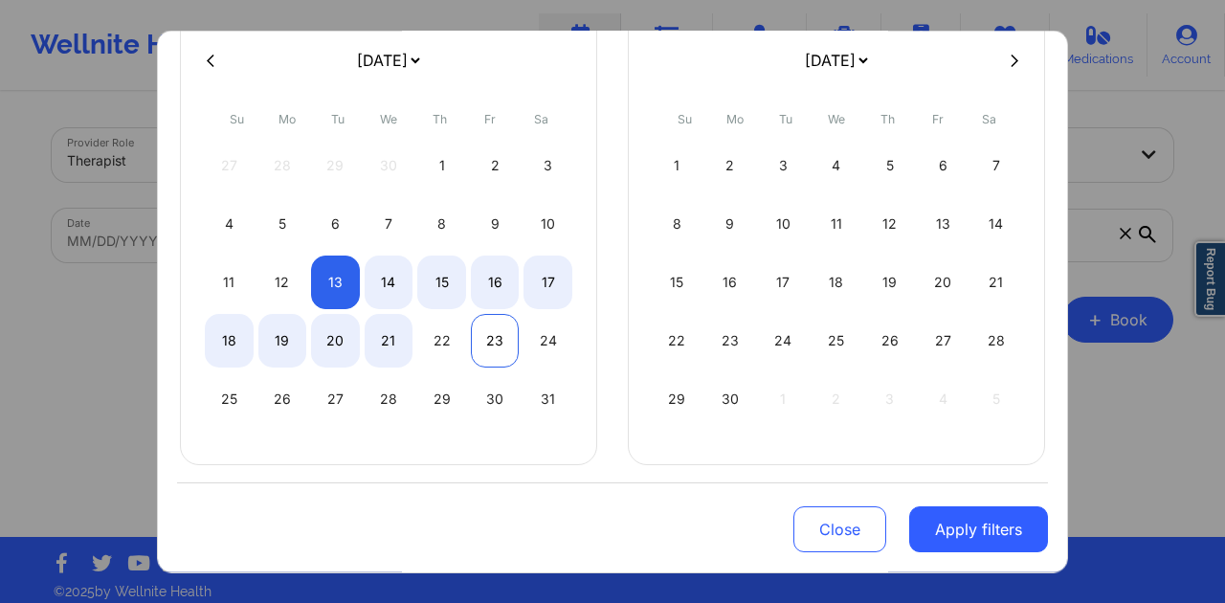
select select "2025-4"
select select "2025-5"
select select "2025-4"
select select "2025-5"
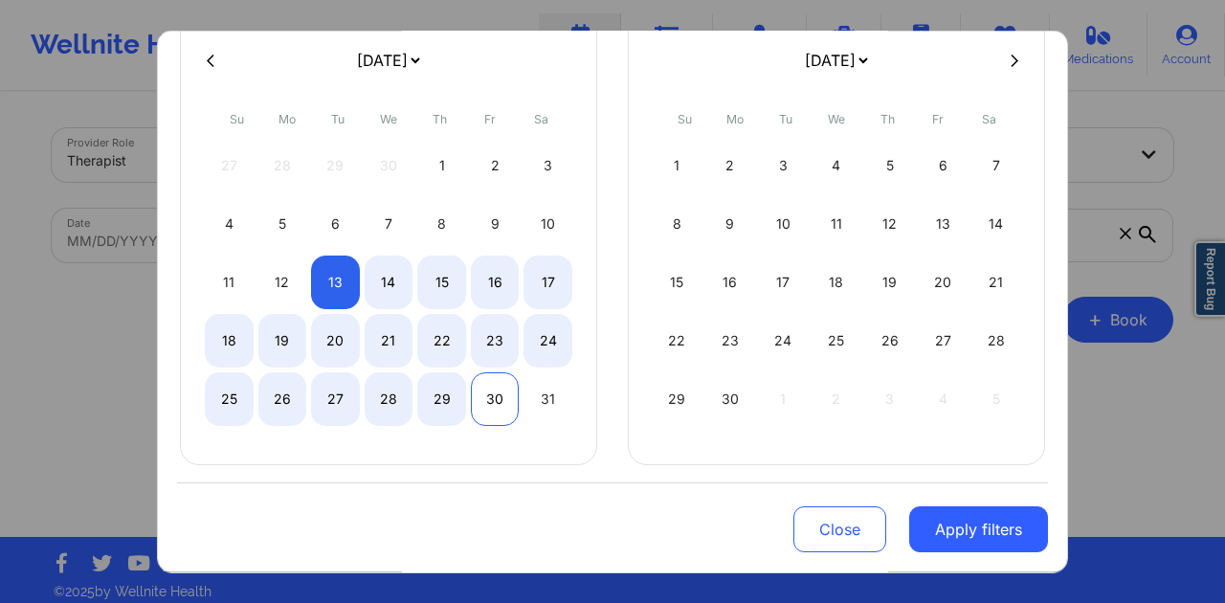
click at [497, 393] on div "30" at bounding box center [495, 400] width 49 height 54
select select "2025-4"
select select "2025-5"
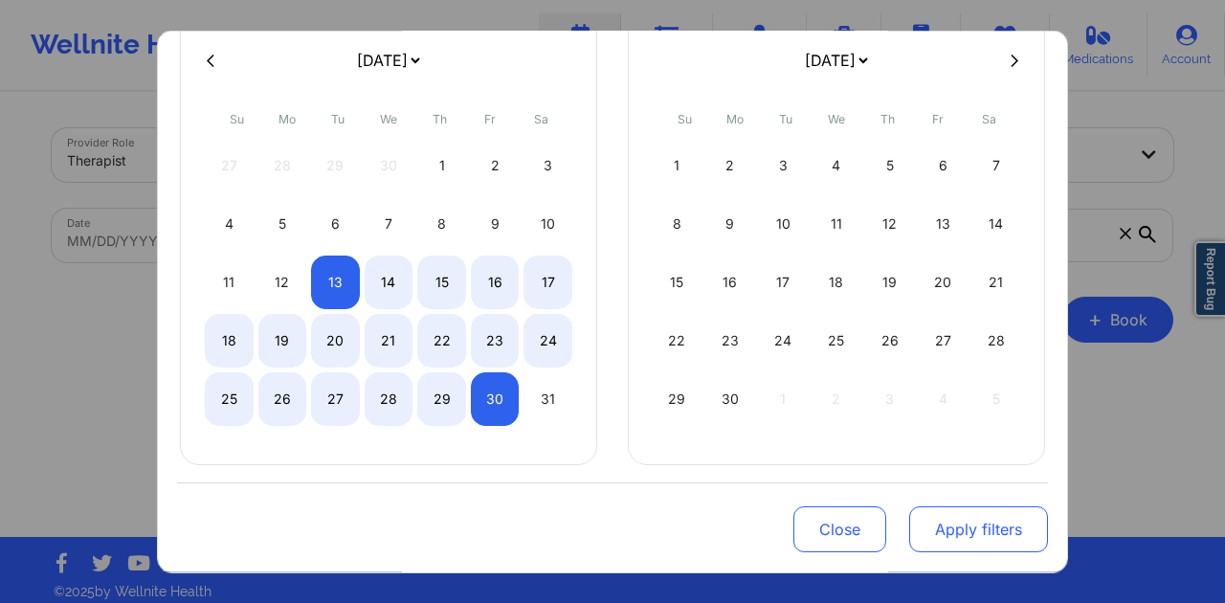
click at [938, 521] on button "Apply filters" at bounding box center [978, 530] width 139 height 46
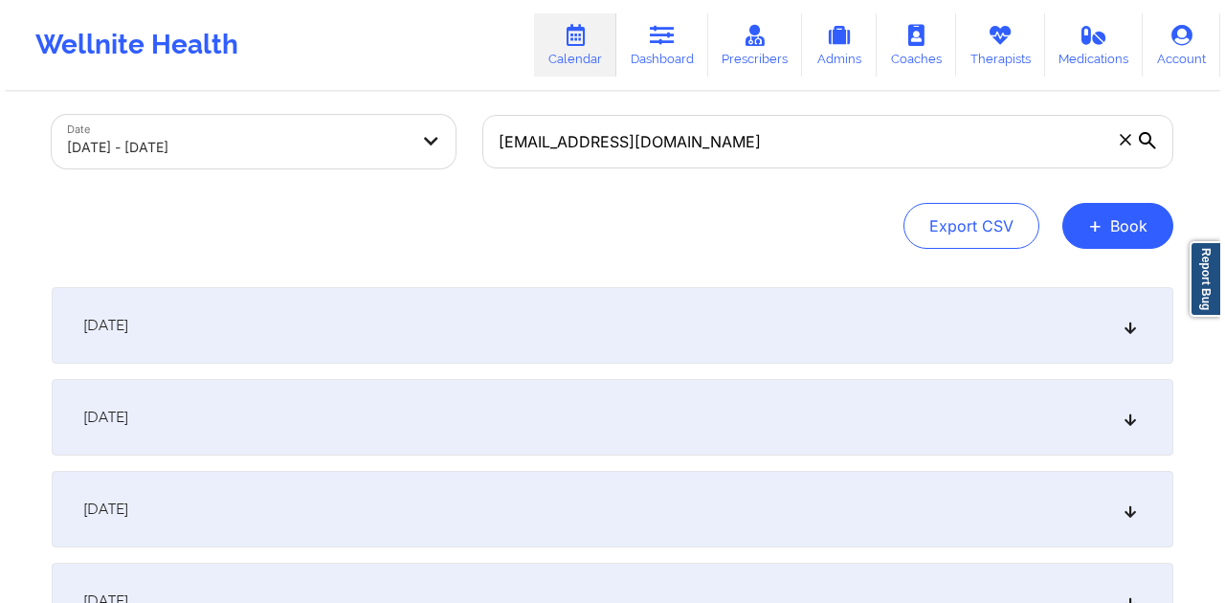
scroll to position [0, 0]
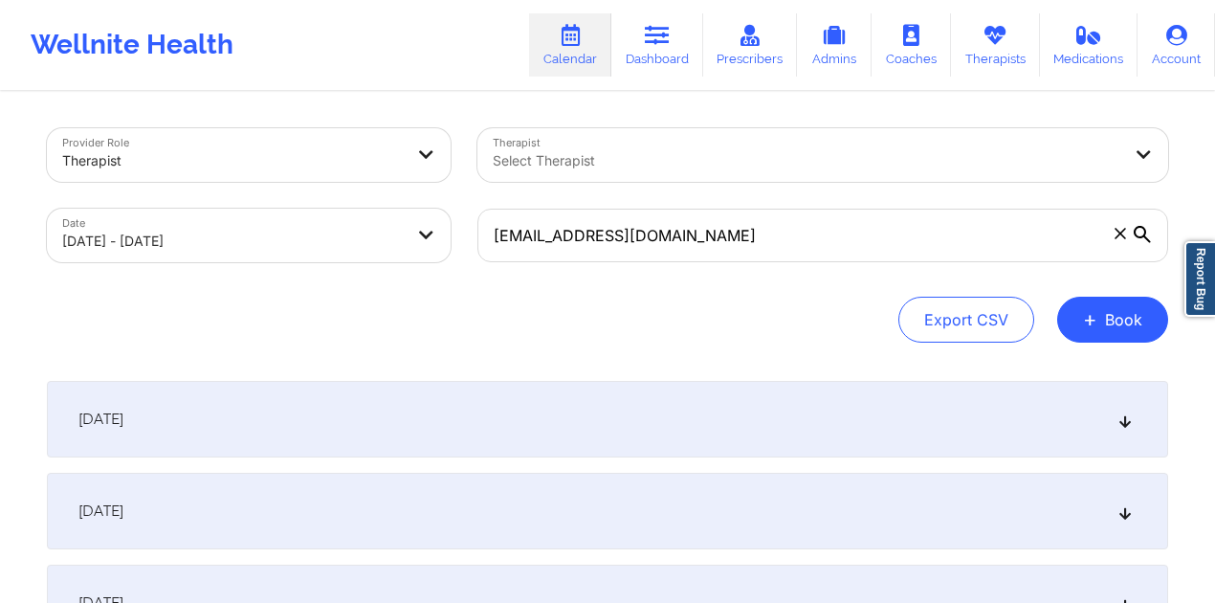
select select "2025-4"
select select "2025-5"
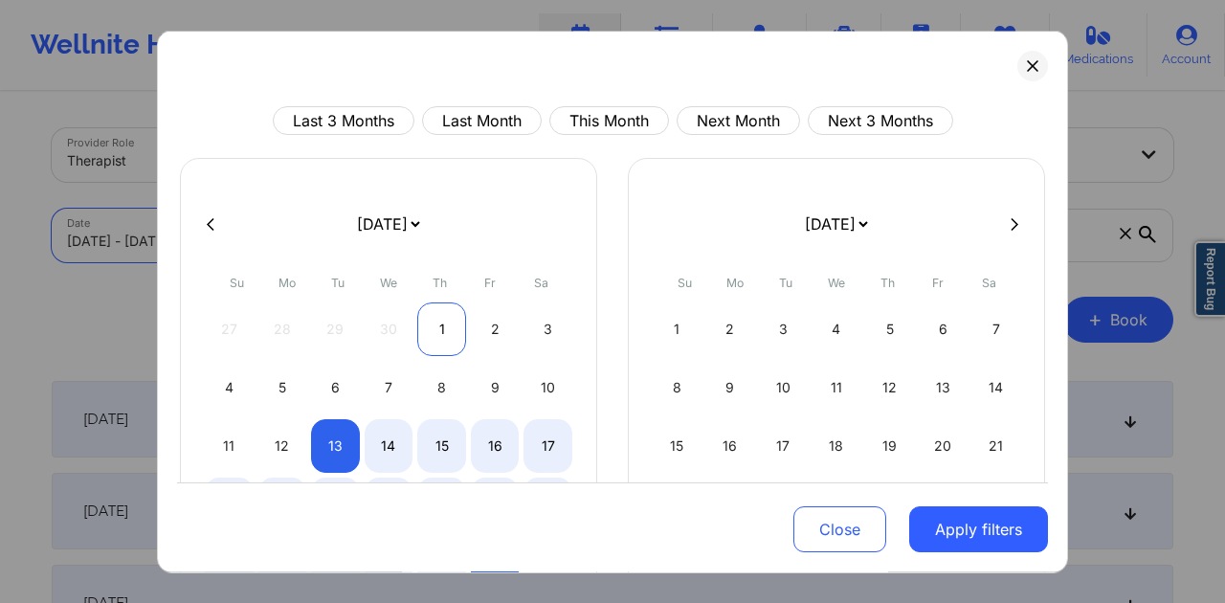
click at [442, 333] on div "1" at bounding box center [441, 329] width 49 height 54
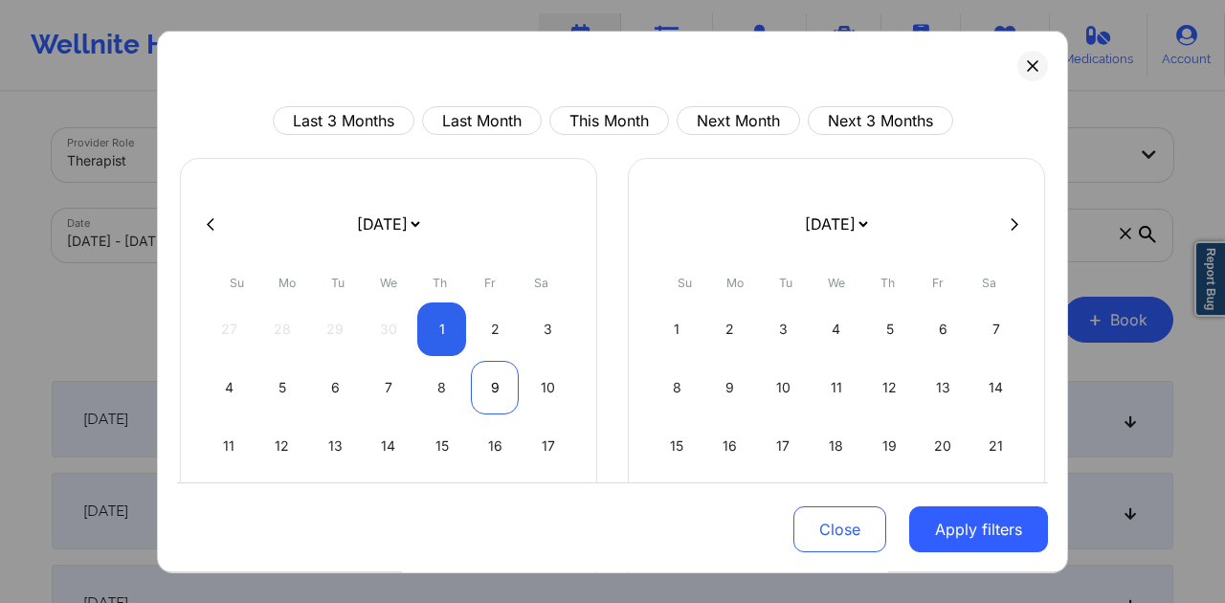
select select "2025-4"
select select "2025-5"
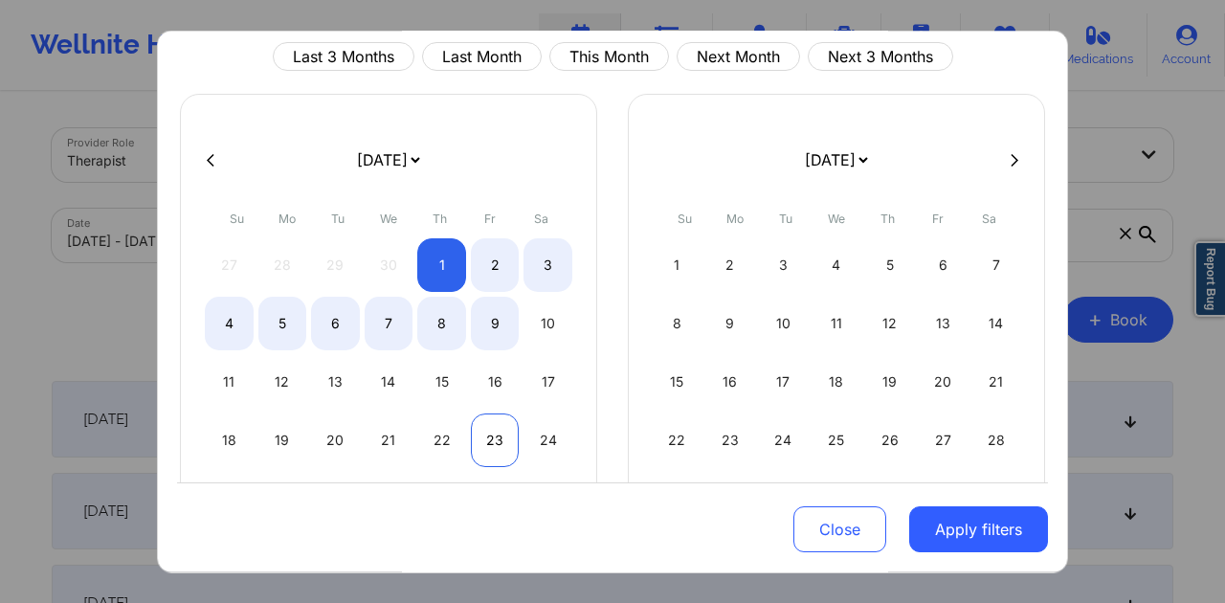
select select "2025-4"
select select "2025-5"
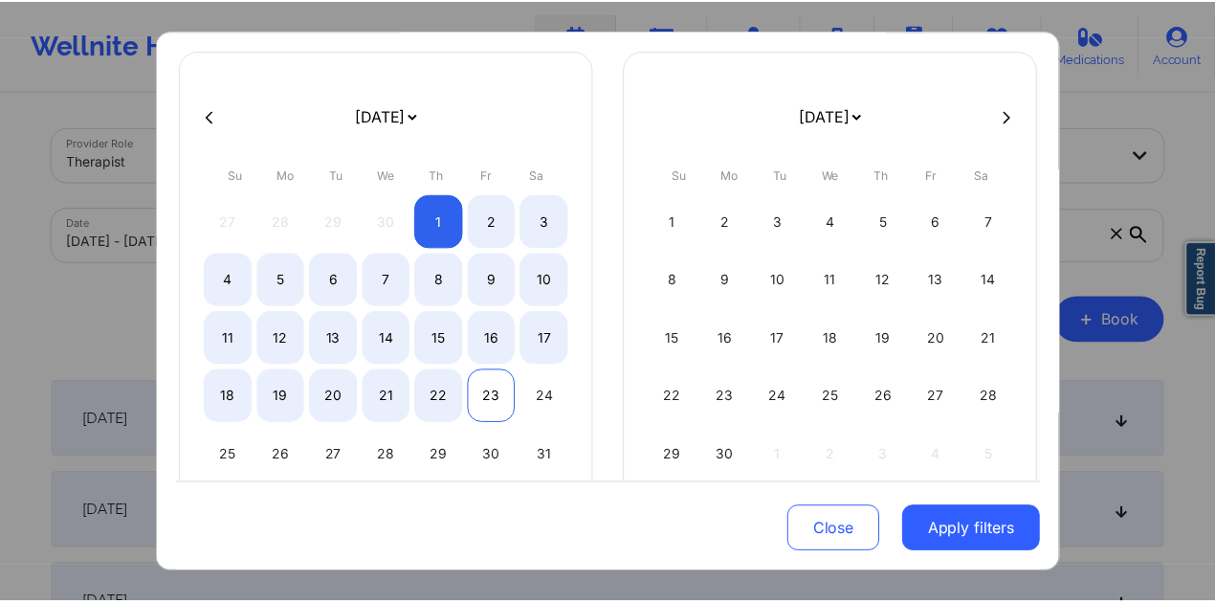
scroll to position [127, 0]
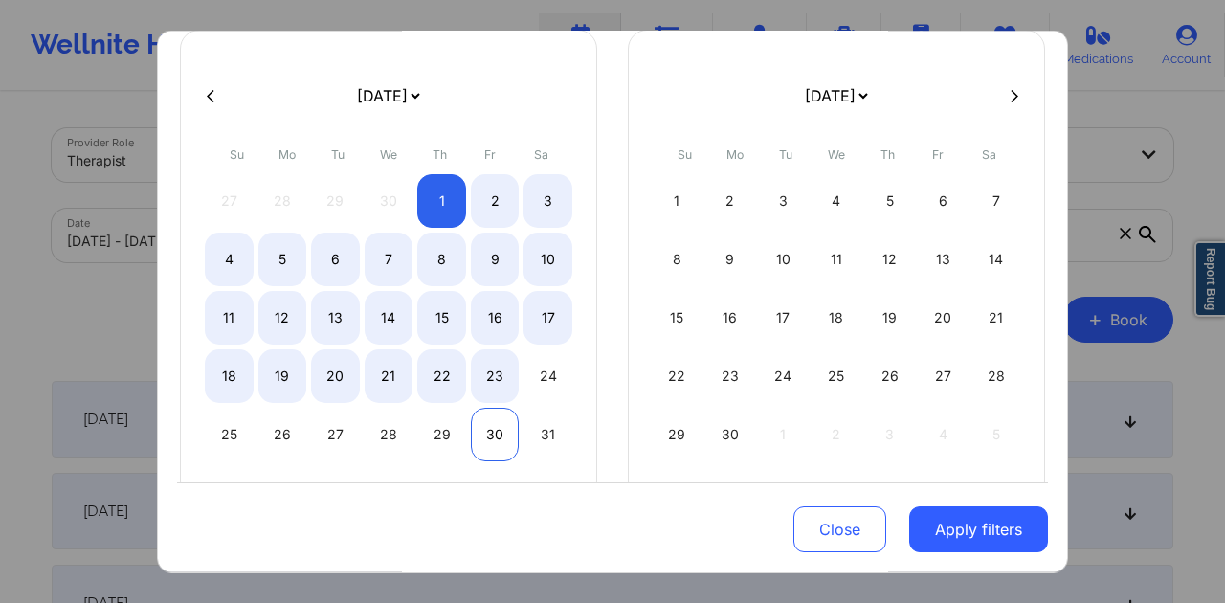
select select "2025-4"
select select "2025-5"
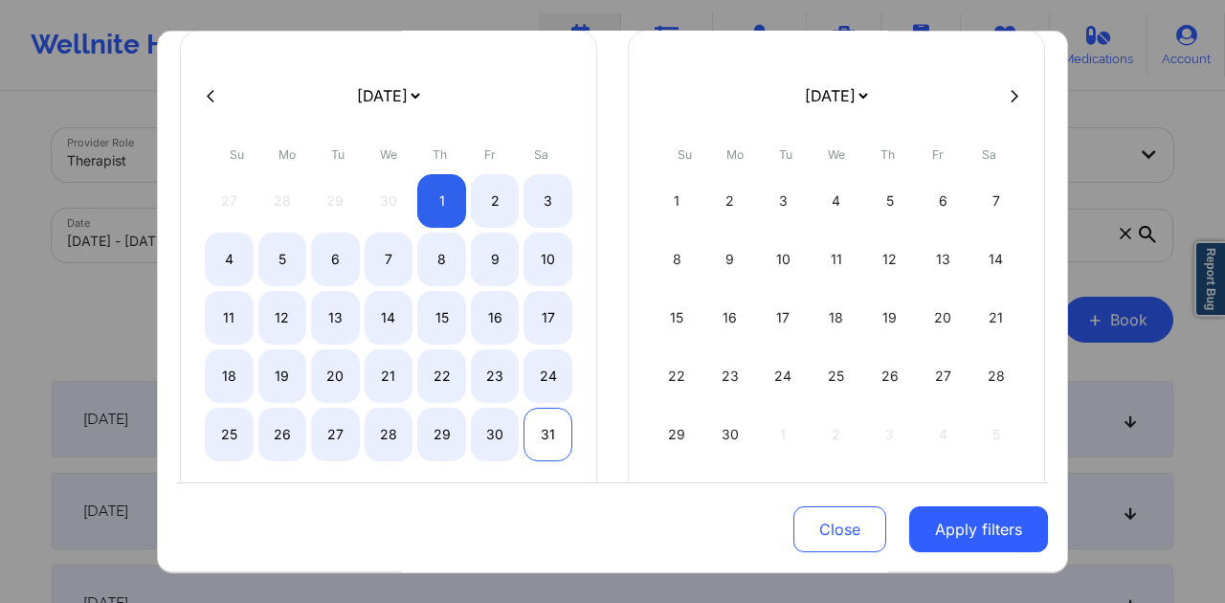
select select "2025-4"
select select "2025-5"
click at [530, 425] on div "31" at bounding box center [547, 436] width 49 height 54
select select "2025-4"
select select "2025-5"
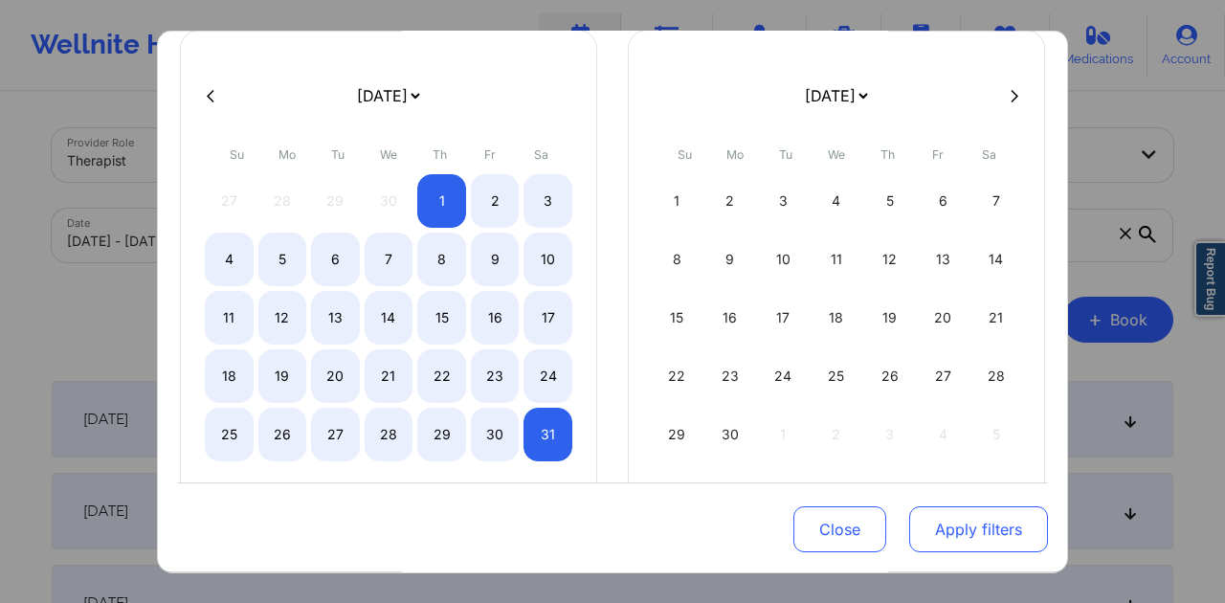
click at [925, 520] on button "Apply filters" at bounding box center [978, 530] width 139 height 46
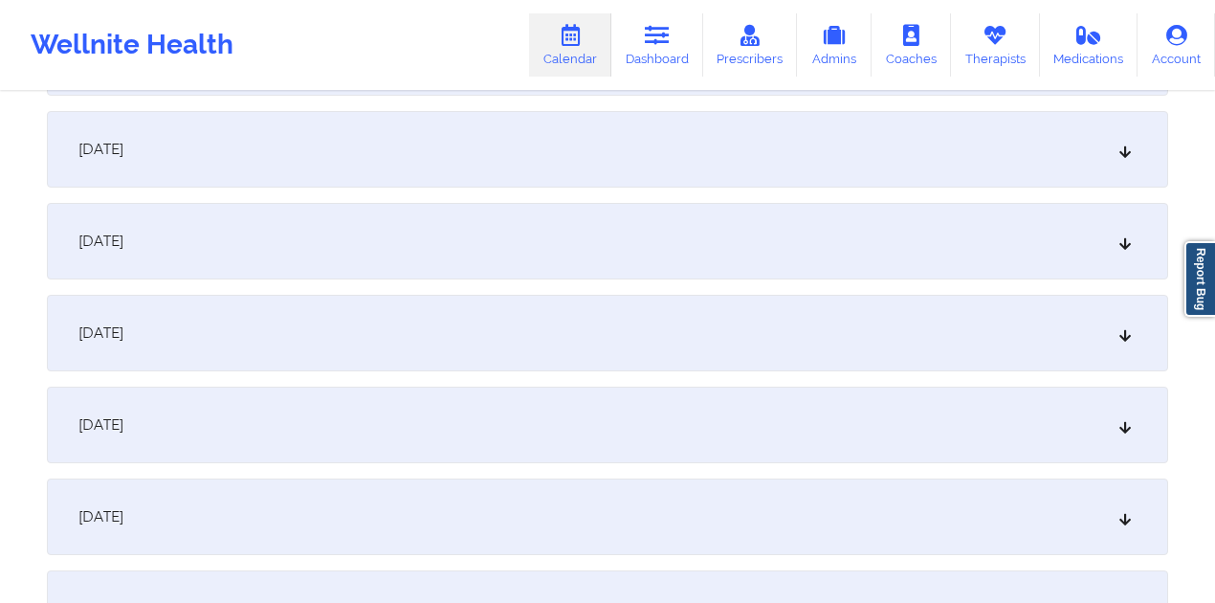
click at [342, 249] on div "[DATE]" at bounding box center [607, 241] width 1121 height 77
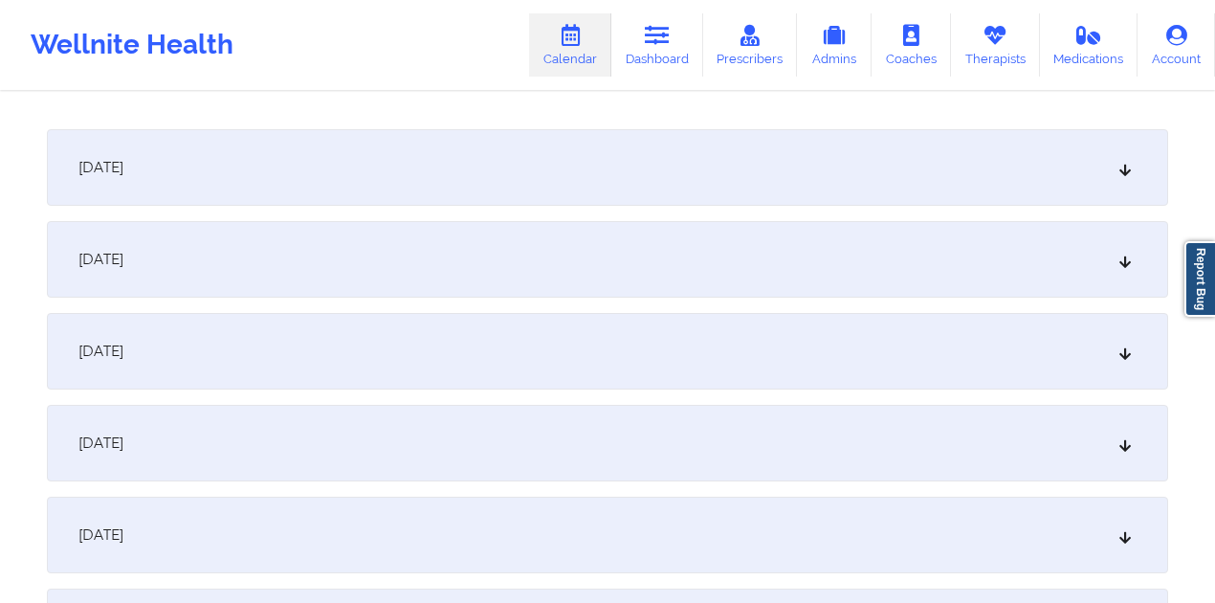
scroll to position [957, 0]
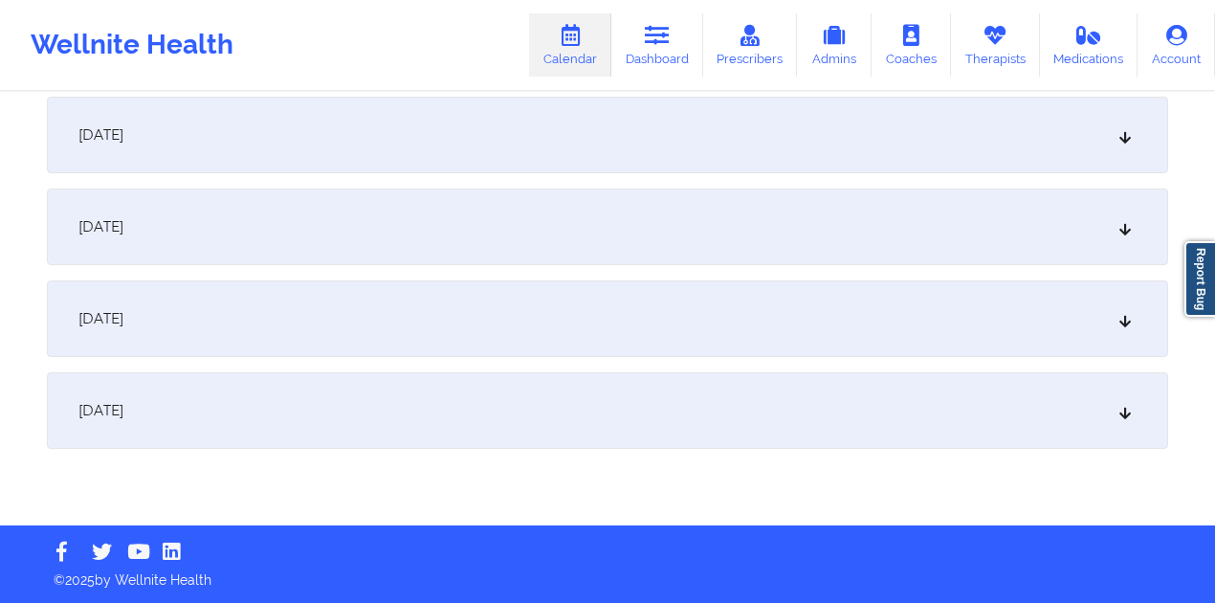
click at [356, 233] on div "[DATE]" at bounding box center [607, 226] width 1121 height 77
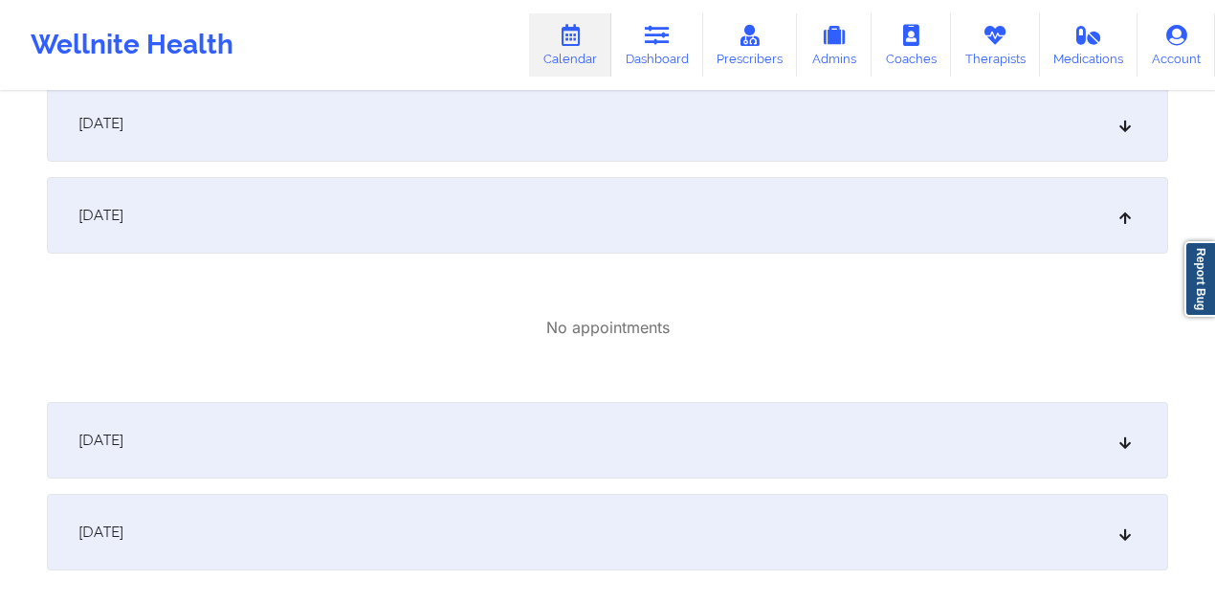
scroll to position [2896, 0]
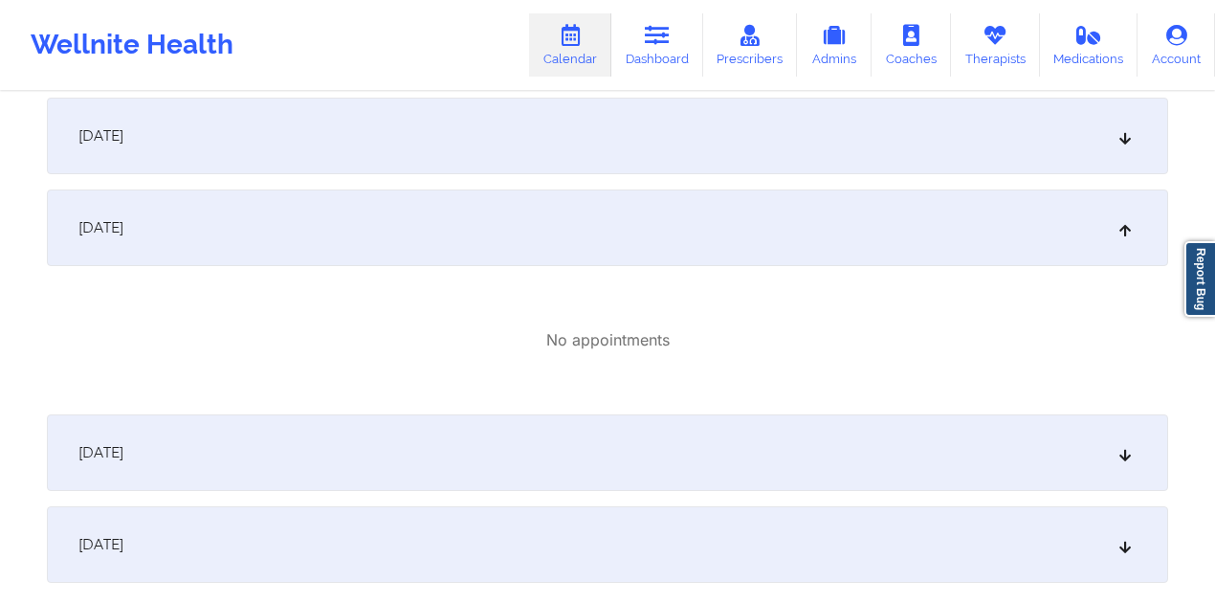
click at [318, 238] on div "[DATE]" at bounding box center [607, 227] width 1121 height 77
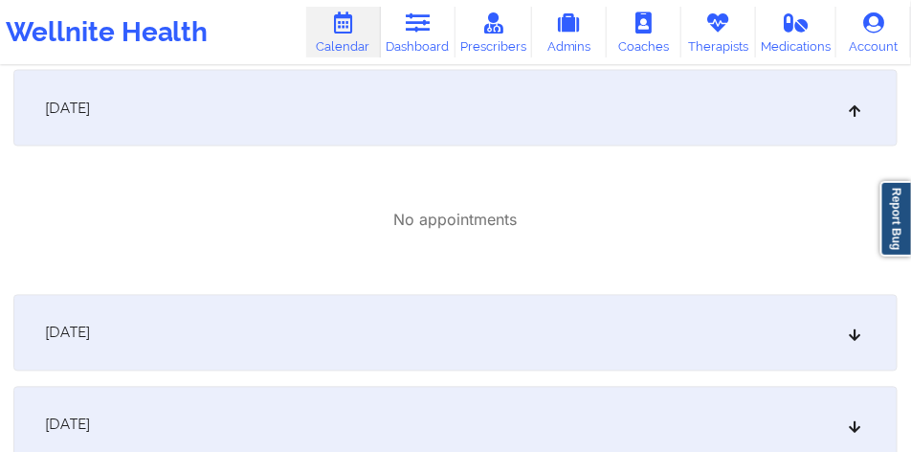
scroll to position [855, 0]
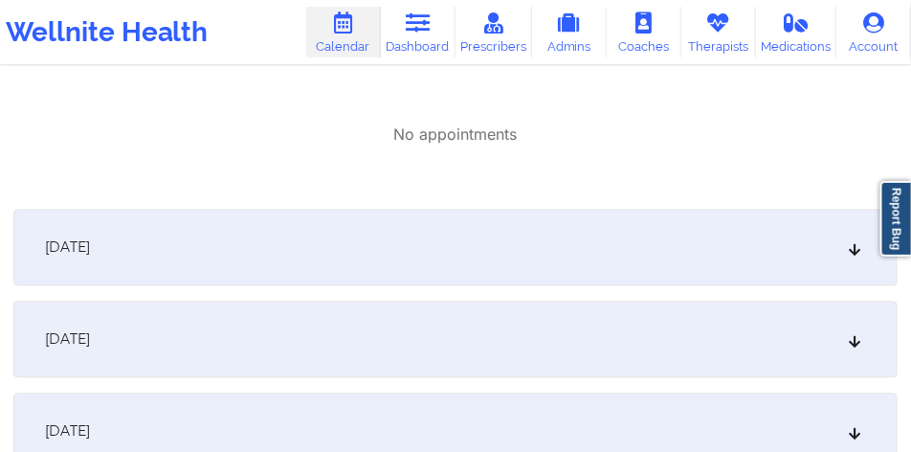
drag, startPoint x: 409, startPoint y: 33, endPoint x: 282, endPoint y: 28, distance: 127.3
click at [409, 33] on icon at bounding box center [417, 22] width 25 height 21
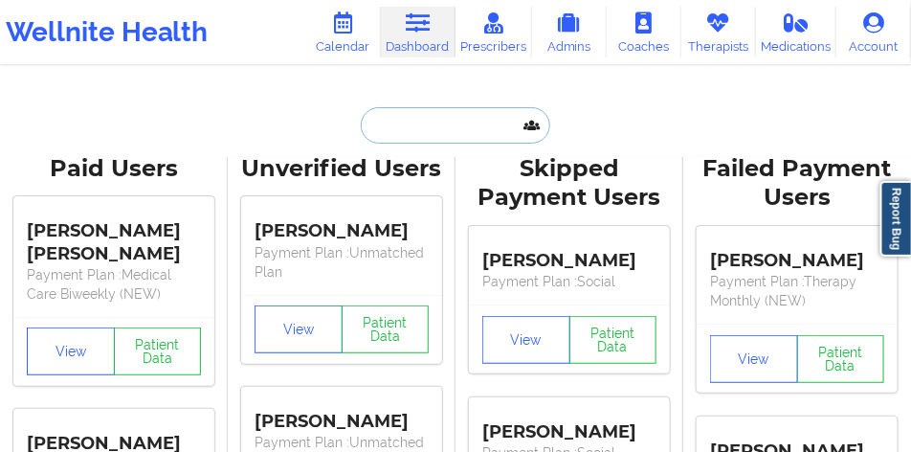
paste input "[PHONE_NUMBER]"
type input "[PHONE_NUMBER]"
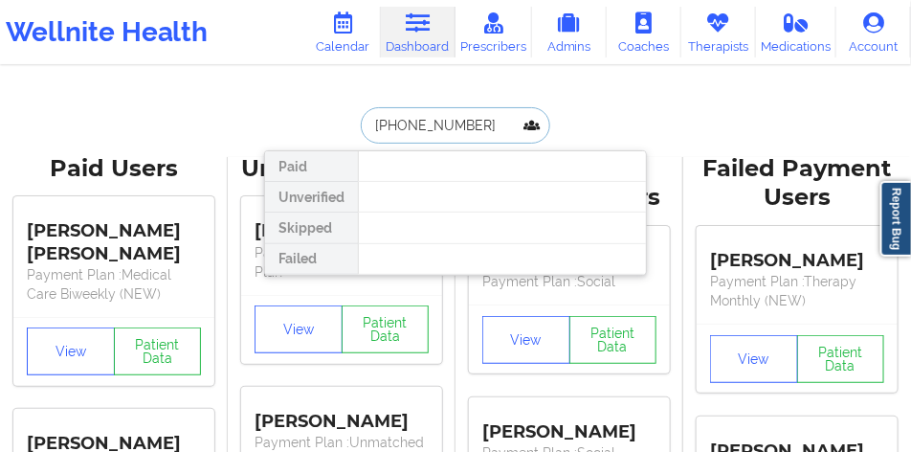
click at [420, 129] on input "[PHONE_NUMBER]" at bounding box center [455, 125] width 189 height 36
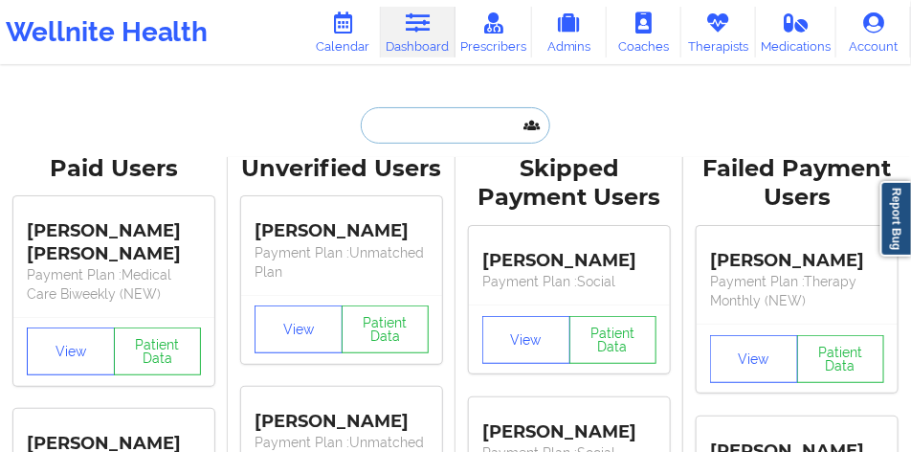
paste input "[PERSON_NAME]"
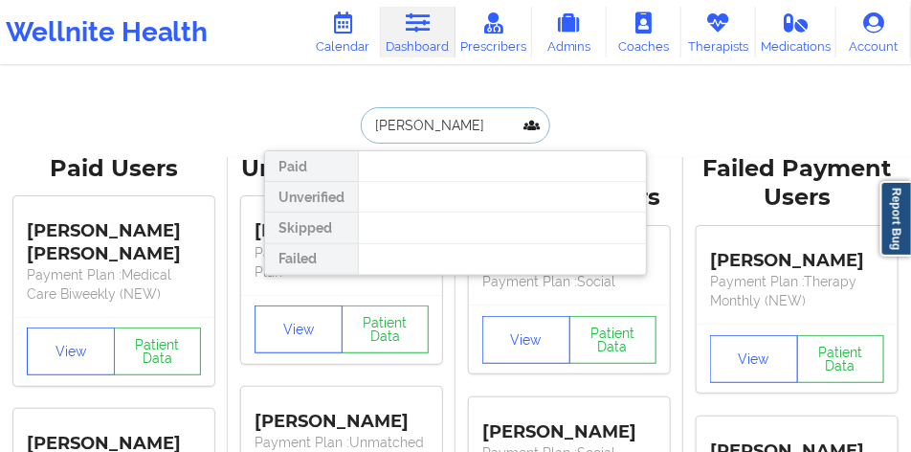
paste input "[PERSON_NAME]"
drag, startPoint x: 431, startPoint y: 122, endPoint x: 564, endPoint y: 142, distance: 135.3
click at [564, 142] on div "[PERSON_NAME] WatkinsCheryl [PERSON_NAME] Paid Unverified Skipped Failed" at bounding box center [455, 125] width 383 height 36
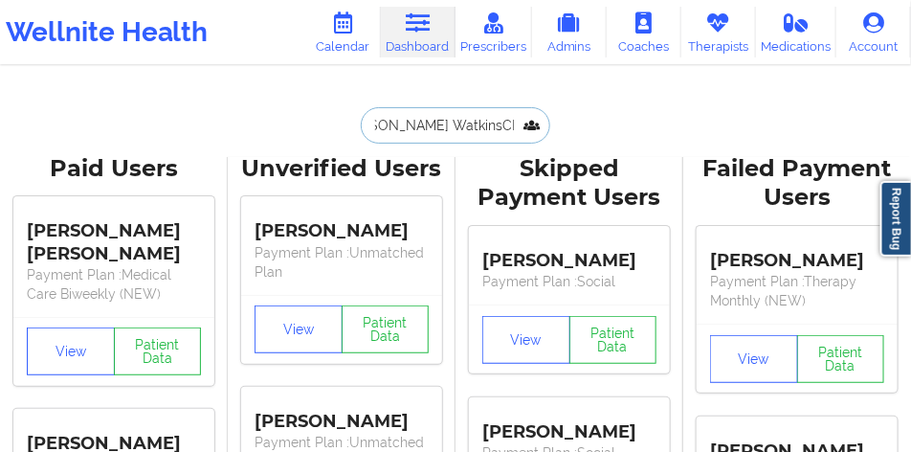
type input "[PERSON_NAME]"
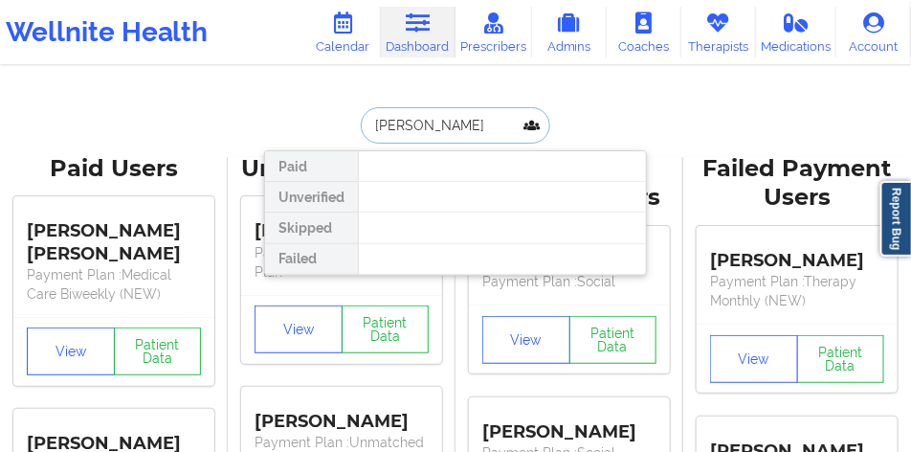
scroll to position [0, 0]
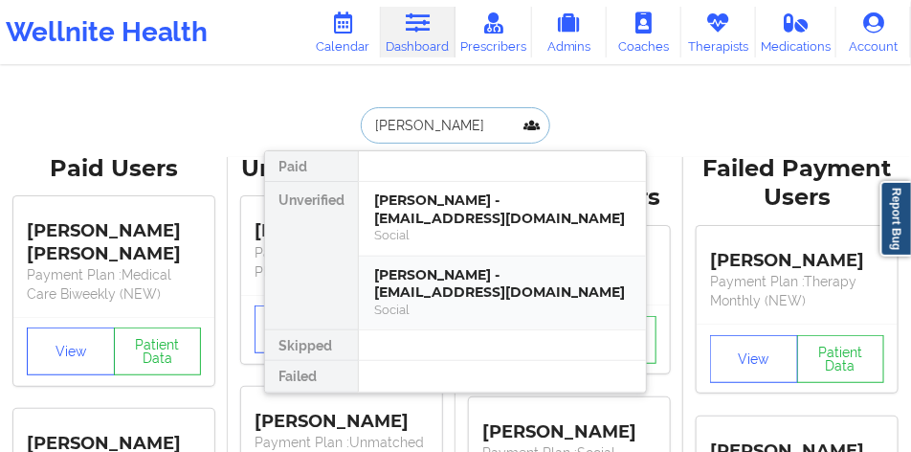
click at [473, 285] on div "[PERSON_NAME] - [EMAIL_ADDRESS][DOMAIN_NAME]" at bounding box center [502, 283] width 256 height 35
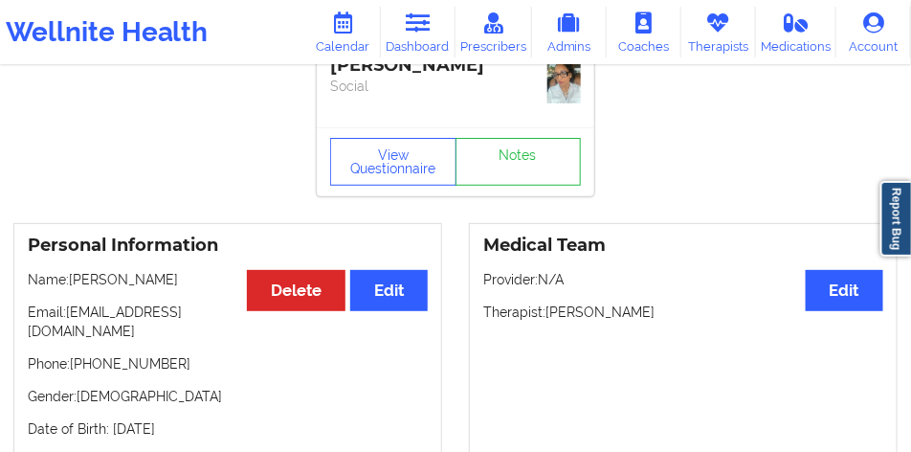
scroll to position [191, 0]
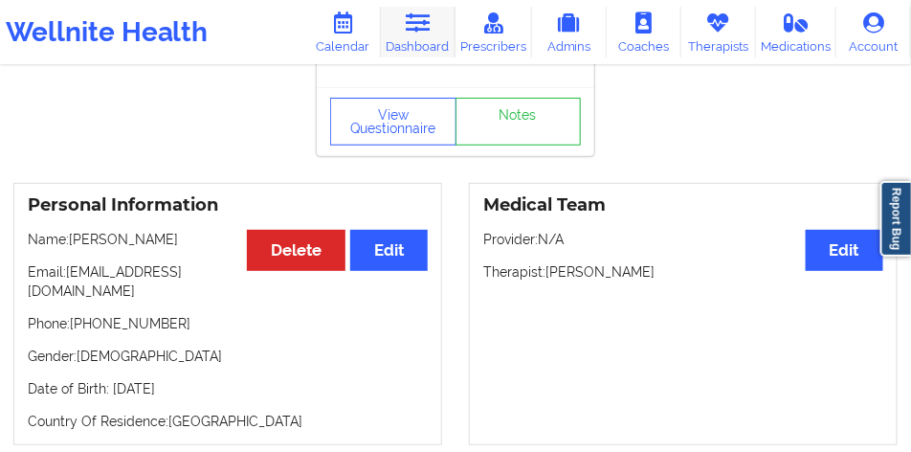
click at [423, 23] on icon at bounding box center [417, 22] width 25 height 21
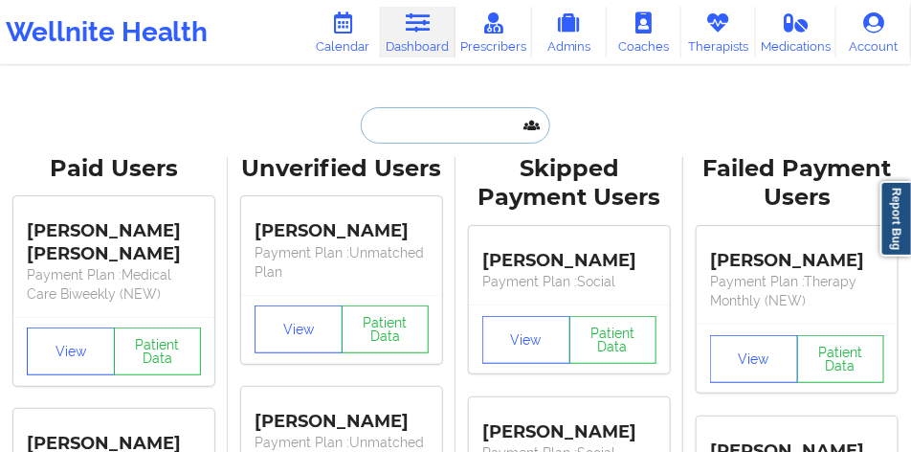
click at [434, 119] on input "text" at bounding box center [455, 125] width 189 height 36
paste input "[PERSON_NAME]"
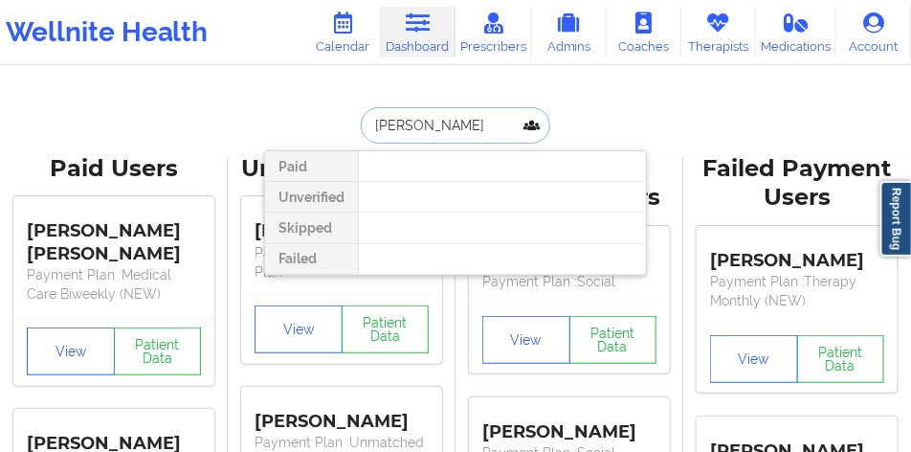
click at [431, 128] on input "[PERSON_NAME]" at bounding box center [455, 125] width 189 height 36
click at [423, 123] on input "[PERSON_NAME]" at bounding box center [455, 125] width 189 height 36
drag, startPoint x: 423, startPoint y: 122, endPoint x: 382, endPoint y: 121, distance: 41.2
click at [382, 121] on input "[PERSON_NAME]" at bounding box center [455, 125] width 189 height 36
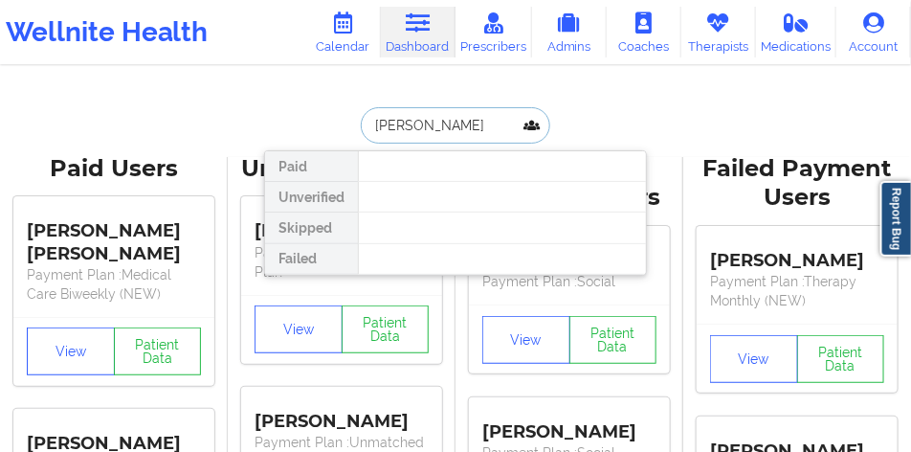
click at [381, 121] on input "[PERSON_NAME]" at bounding box center [455, 125] width 189 height 36
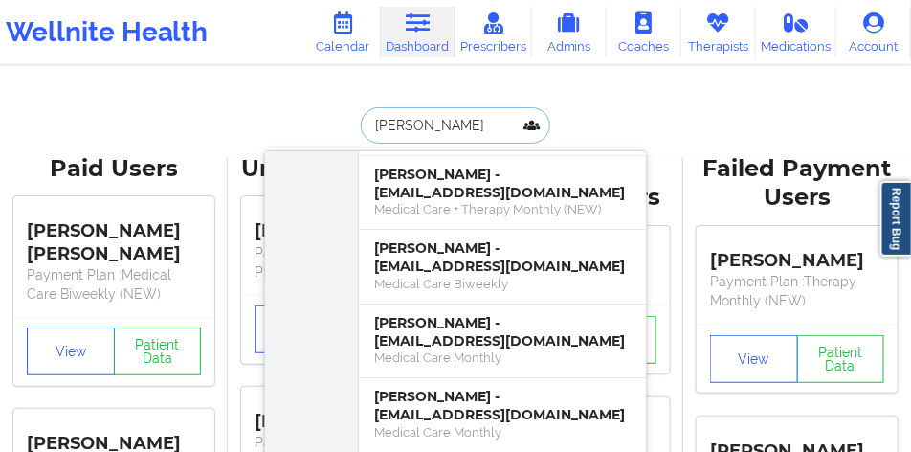
scroll to position [3381, 0]
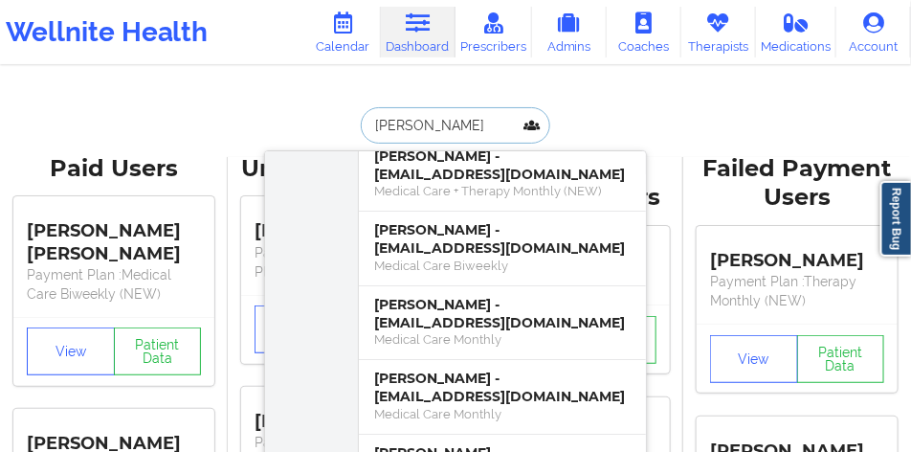
click at [378, 129] on input "[PERSON_NAME]" at bounding box center [455, 125] width 189 height 36
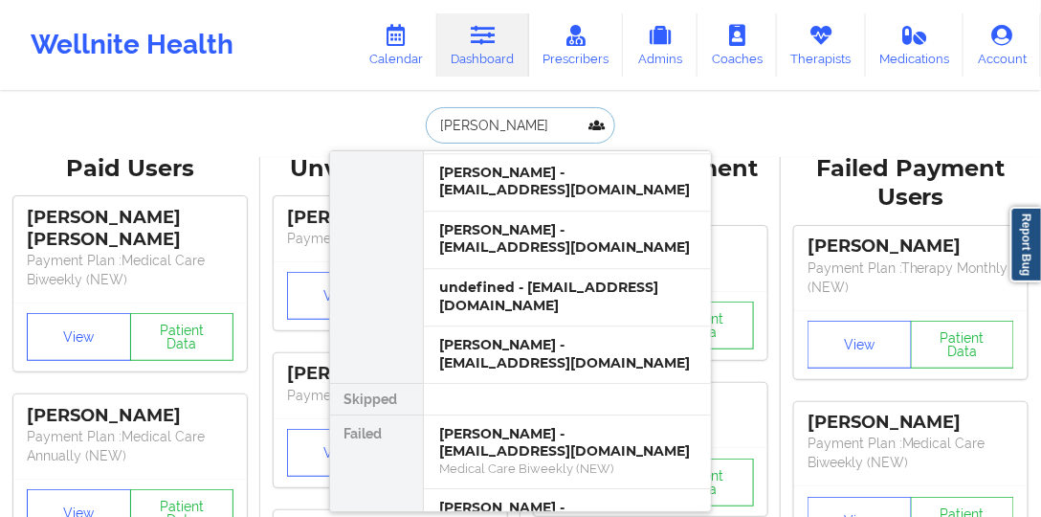
scroll to position [17912, 0]
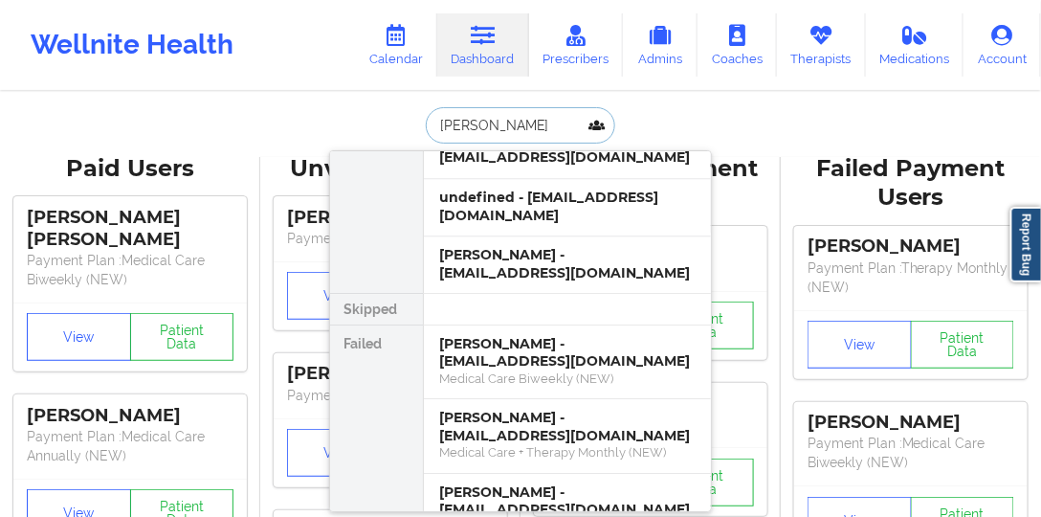
click at [452, 133] on input "[PERSON_NAME]" at bounding box center [520, 125] width 189 height 36
paste input "[PERSON_NAME]"
type input "[PERSON_NAME]"
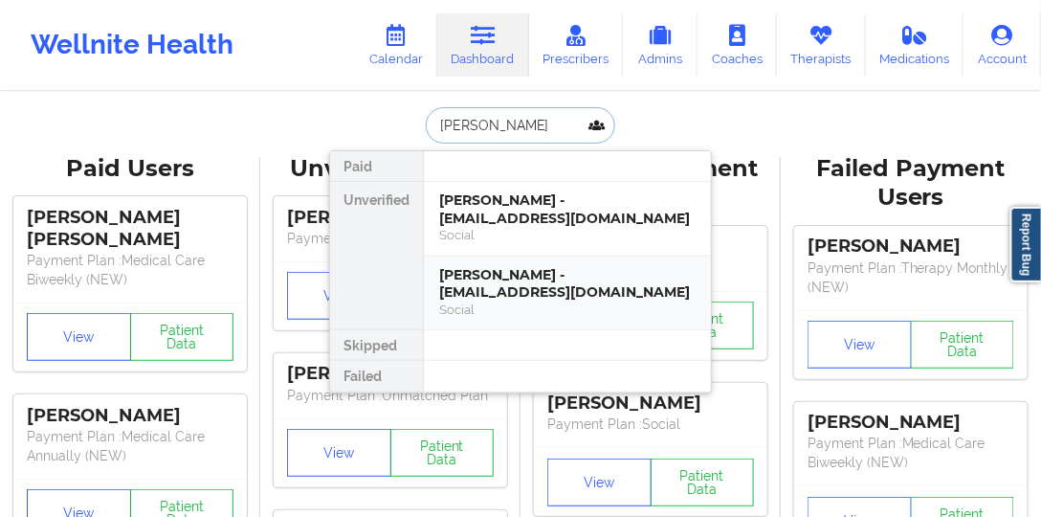
scroll to position [0, 0]
click at [452, 297] on div "[PERSON_NAME] - [EMAIL_ADDRESS][DOMAIN_NAME]" at bounding box center [567, 283] width 256 height 35
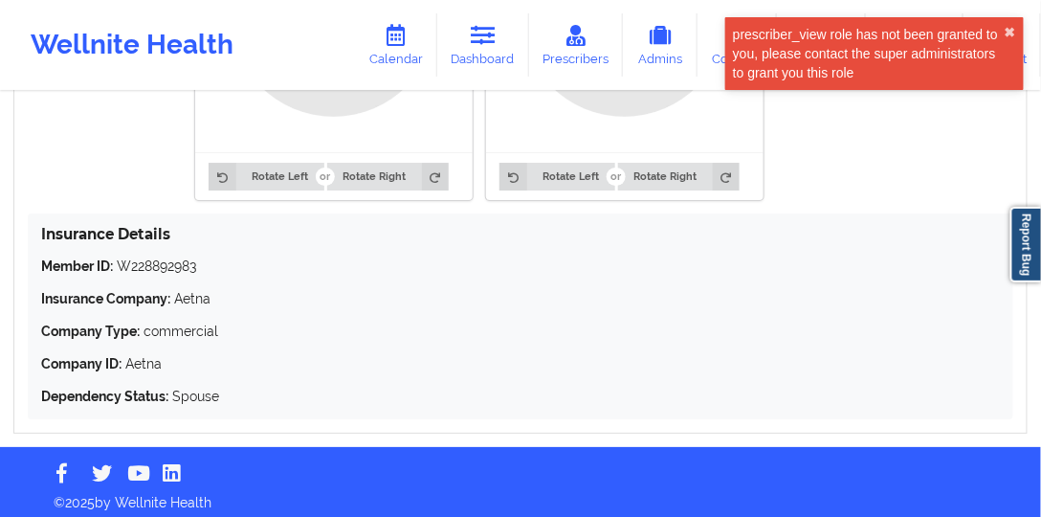
scroll to position [1598, 0]
